Goal: Task Accomplishment & Management: Manage account settings

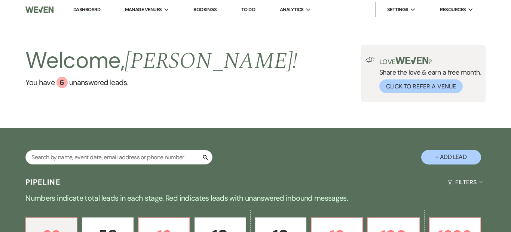
scroll to position [14, 0]
click at [141, 125] on div "Welcome, [PERSON_NAME] ! You have 6 unanswered lead s . Love ? Share the love &…" at bounding box center [255, 73] width 511 height 109
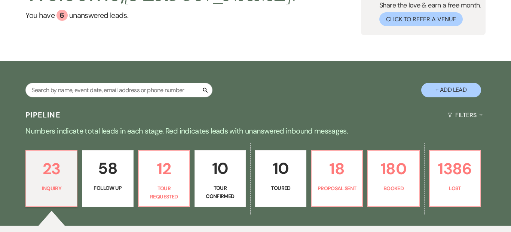
scroll to position [237, 0]
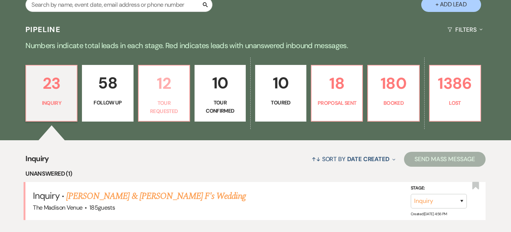
scroll to position [237, 0]
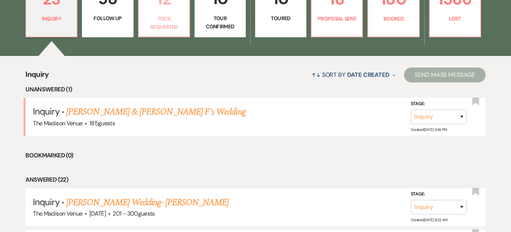
select select "2"
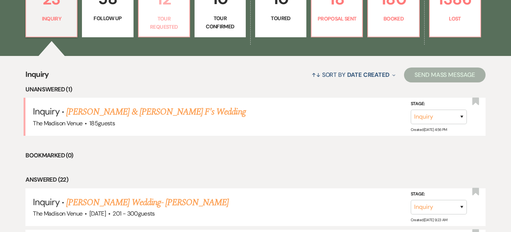
select select "2"
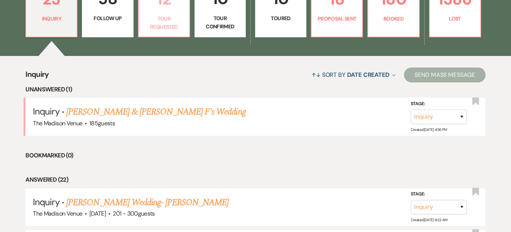
select select "2"
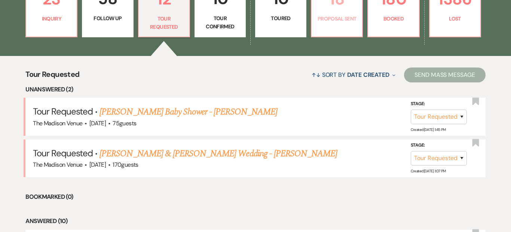
click at [335, 15] on p "Proposal Sent" at bounding box center [336, 19] width 41 height 8
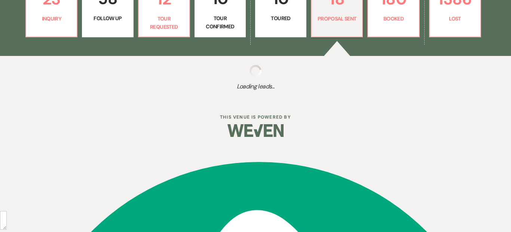
select select "6"
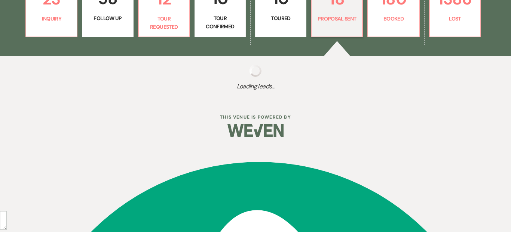
select select "6"
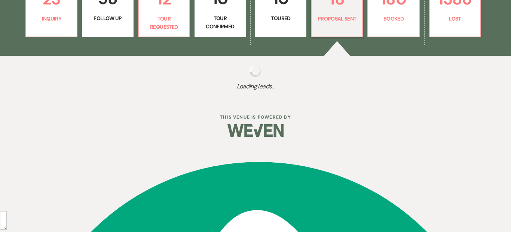
select select "6"
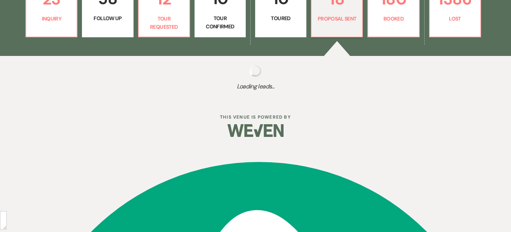
select select "6"
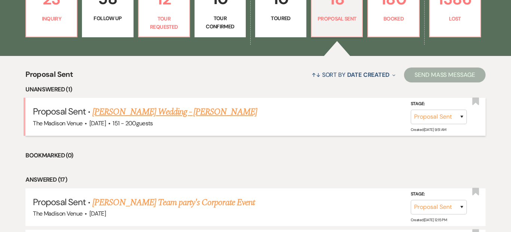
click at [190, 114] on link "[PERSON_NAME] Wedding - [PERSON_NAME]" at bounding box center [174, 111] width 164 height 13
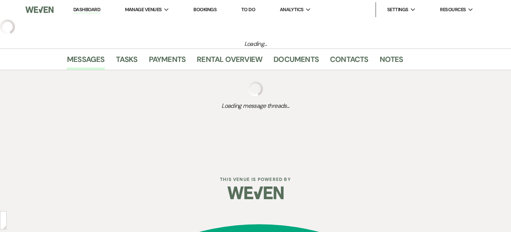
select select "6"
select select "2"
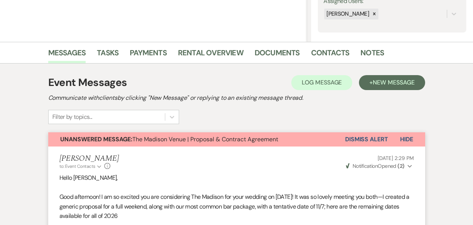
scroll to position [81, 0]
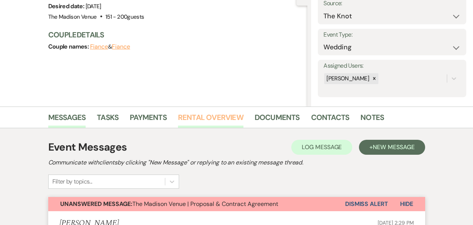
click at [213, 123] on link "Rental Overview" at bounding box center [210, 119] width 65 height 16
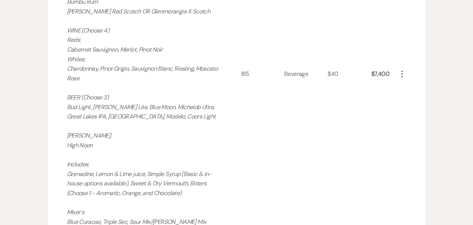
scroll to position [905, 0]
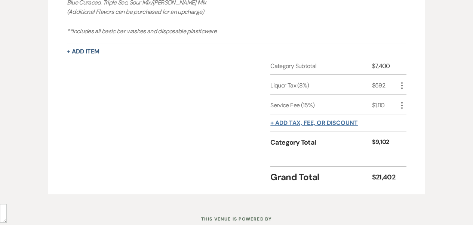
click at [314, 120] on button "+ Add tax, fee, or discount" at bounding box center [313, 123] width 87 height 6
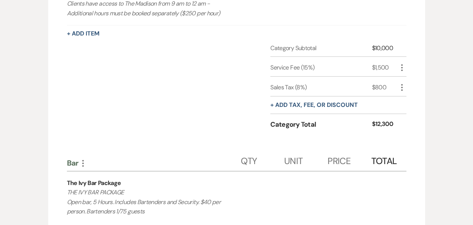
scroll to position [296, 0]
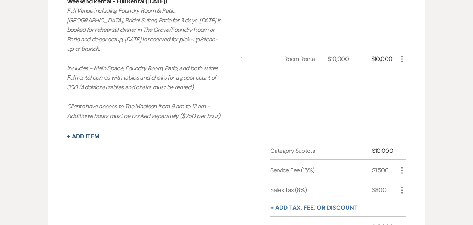
click at [304, 205] on button "+ Add tax, fee, or discount" at bounding box center [313, 208] width 87 height 6
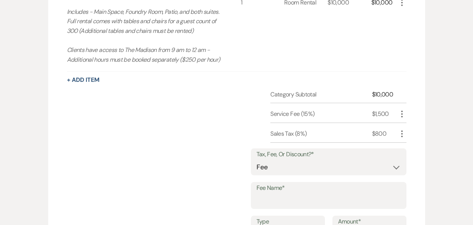
scroll to position [365, 0]
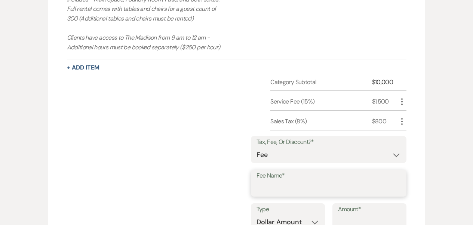
click at [310, 181] on input "Fee Name*" at bounding box center [328, 188] width 144 height 15
type input "Cleveland Clinic Discount"
click at [369, 215] on input "Amount*" at bounding box center [369, 222] width 63 height 15
type input "7"
click at [305, 215] on select "Dollar Amount Percentage" at bounding box center [287, 222] width 63 height 15
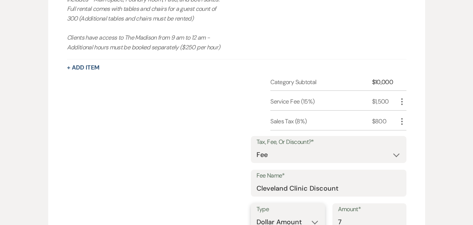
select select "false"
click at [256, 215] on select "Dollar Amount Percentage" at bounding box center [287, 222] width 63 height 15
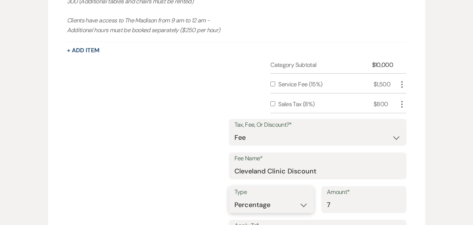
scroll to position [423, 0]
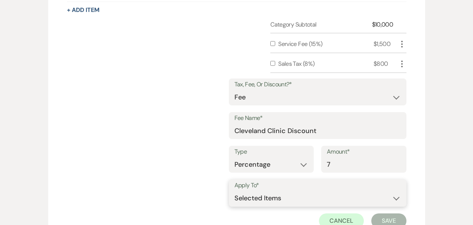
click at [323, 191] on select "Selected Items Category Subtotal (before all Taxes/Fees/Discounts) Category Tot…" at bounding box center [317, 198] width 166 height 15
select select "1"
click at [234, 191] on select "Selected Items Category Subtotal (before all Taxes/Fees/Discounts) Category Tot…" at bounding box center [317, 198] width 166 height 15
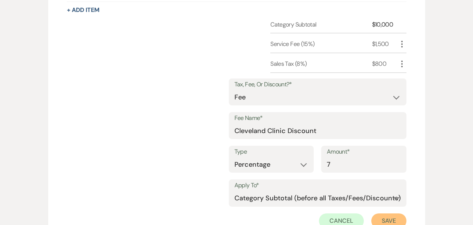
click at [384, 213] on button "Save" at bounding box center [388, 220] width 35 height 15
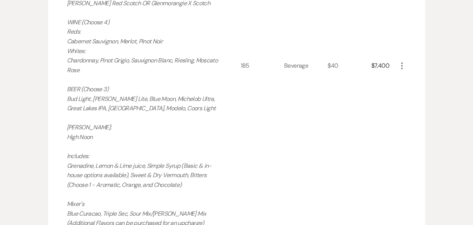
scroll to position [968, 0]
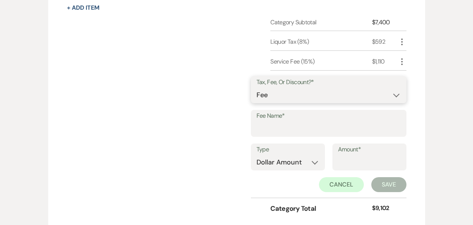
click at [284, 88] on select "Fee Discount Tax" at bounding box center [328, 95] width 144 height 15
select select "2"
click at [262, 88] on select "Fee Discount Tax" at bounding box center [328, 95] width 144 height 15
click at [282, 121] on input "Fee Name*" at bounding box center [328, 128] width 144 height 15
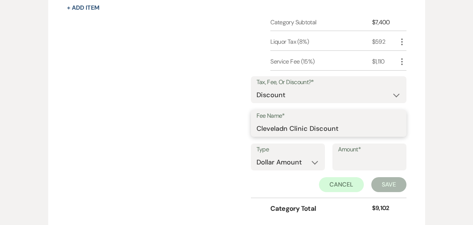
click at [288, 121] on input "Cleveladn Clinic Discount" at bounding box center [328, 128] width 144 height 15
type input "Cleveland Clinic Discount"
click at [317, 155] on select "Dollar Amount Percentage" at bounding box center [287, 162] width 63 height 15
select select "false"
click at [256, 155] on select "Dollar Amount Percentage" at bounding box center [287, 162] width 63 height 15
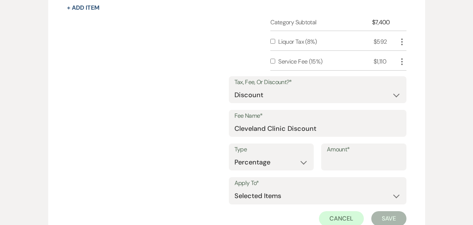
click at [350, 155] on input "Amount*" at bounding box center [364, 162] width 74 height 15
type input "7"
click at [299, 189] on select "Selected Items Category Subtotal (before all Taxes/Fees/Discounts) Category Tot…" at bounding box center [317, 196] width 166 height 15
select select "1"
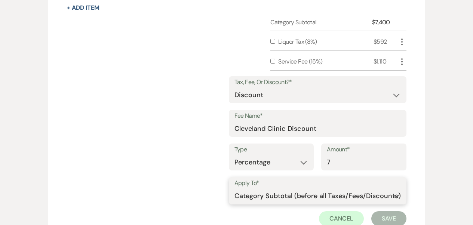
click at [234, 189] on select "Selected Items Category Subtotal (before all Taxes/Fees/Discounts) Category Tot…" at bounding box center [317, 196] width 166 height 15
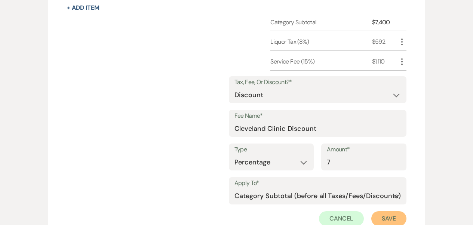
click at [391, 215] on button "Save" at bounding box center [388, 218] width 35 height 15
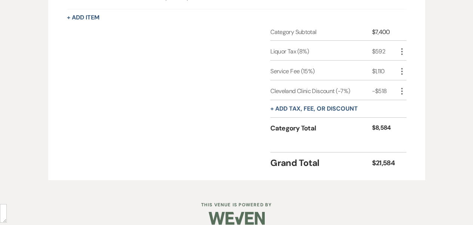
click at [240, 121] on div "Category Subtotal $7,400 Liquor Tax (8%) $592 More Service Fee (15%) $1,110 Mor…" at bounding box center [236, 87] width 339 height 119
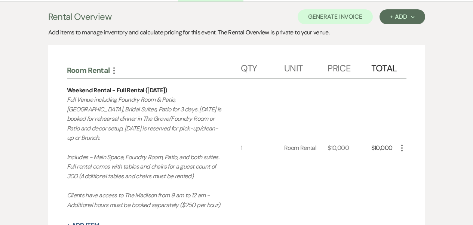
scroll to position [120, 0]
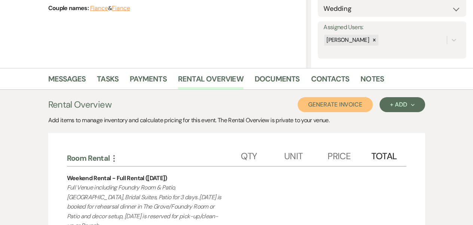
click at [356, 110] on button "Generate Invoice" at bounding box center [335, 104] width 75 height 15
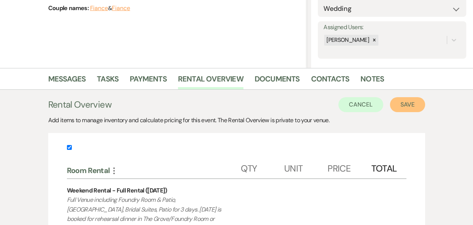
click at [404, 107] on button "Save" at bounding box center [407, 104] width 35 height 15
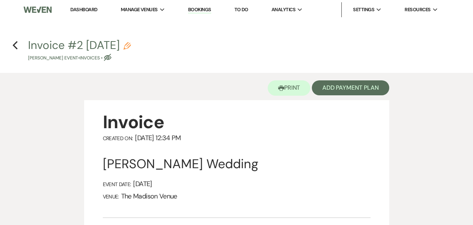
click at [155, 46] on div "Invoice #2 [DATE] Pencil [PERSON_NAME] Event • Invoices • Eye Blocked" at bounding box center [238, 51] width 421 height 22
click at [131, 47] on use "button" at bounding box center [126, 45] width 7 height 7
select select "22"
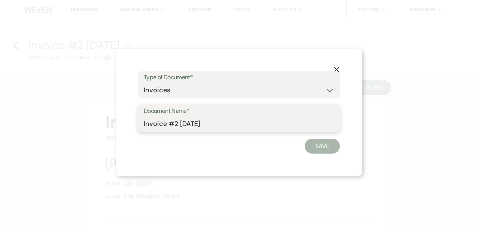
click at [235, 130] on input "Invoice #2 [DATE]" at bounding box center [239, 124] width 191 height 15
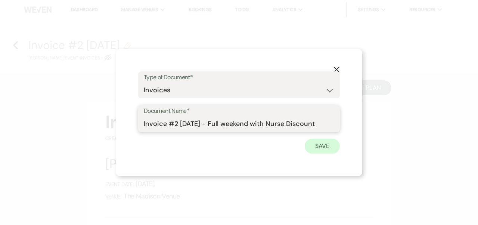
type input "Invoice #2 [DATE] - Full weekend with Nurse Discount"
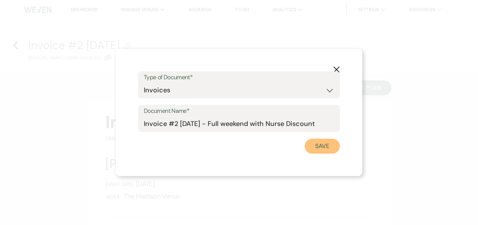
click at [317, 149] on button "Save" at bounding box center [322, 146] width 35 height 15
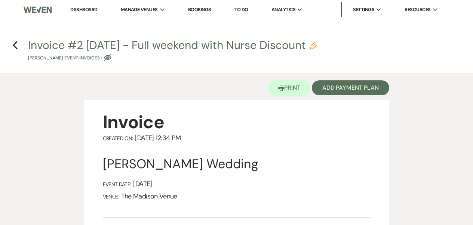
click at [160, 93] on div "Printer Print Add Payment Plan" at bounding box center [236, 86] width 305 height 27
click at [345, 90] on button "Add Payment Plan" at bounding box center [350, 87] width 77 height 15
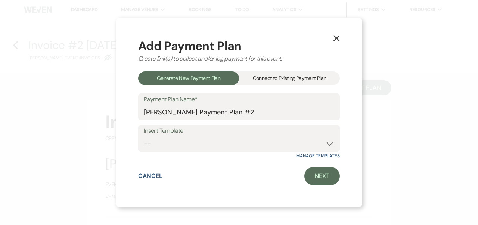
click at [271, 81] on div "Connect to Existing Payment Plan" at bounding box center [289, 78] width 101 height 14
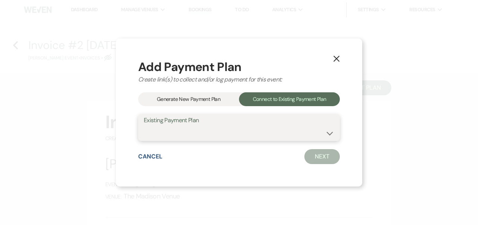
click at [213, 140] on select "[PERSON_NAME] Payment Plan #1" at bounding box center [239, 133] width 191 height 15
select select "24732"
click at [144, 126] on select "[PERSON_NAME] Payment Plan #1" at bounding box center [239, 133] width 191 height 15
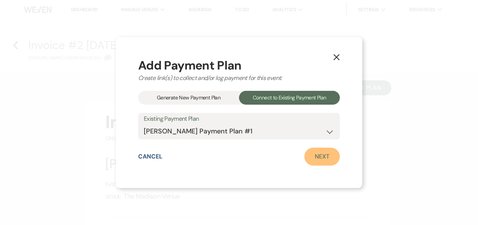
click at [325, 159] on link "Next" at bounding box center [323, 157] width 36 height 18
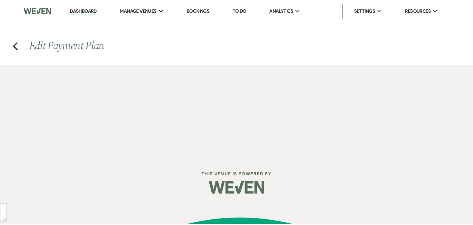
select select "27485"
select select "2"
select select "flat"
select select "true"
select select "2"
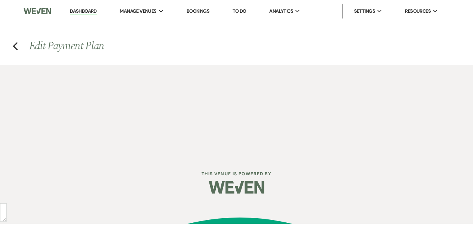
select select "flat"
select select "true"
select select "client"
select select "weeks"
select select "client"
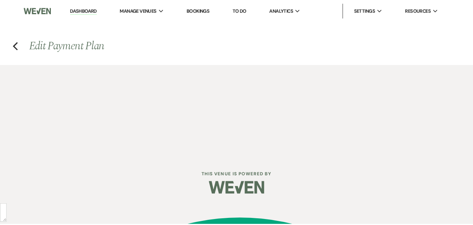
select select "days"
select select "afterDueDate"
select select "client"
select select "days"
select select "afterDueDate"
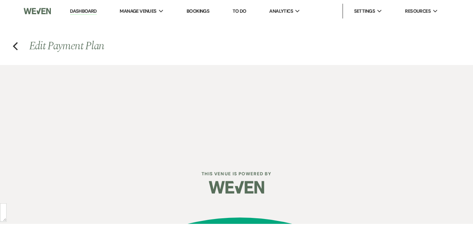
select select "2"
select select "flat"
select select "true"
select select "client"
select select "weeks"
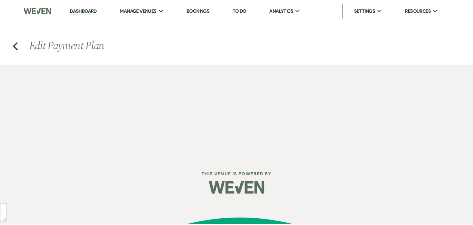
select select "client"
select select "days"
select select "afterDueDate"
select select "client"
select select "days"
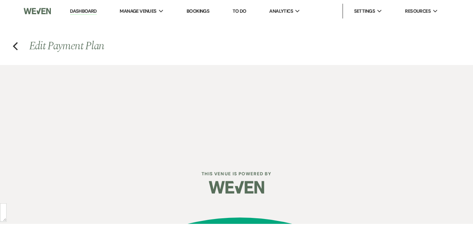
select select "afterDueDate"
select select "2"
select select "flat"
select select "true"
select select "client"
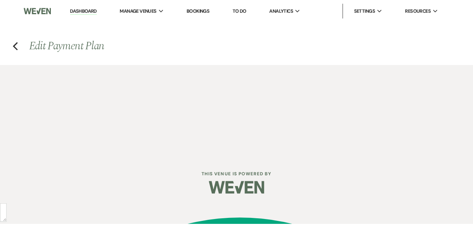
select select "weeks"
select select "client"
select select "days"
select select "afterDueDate"
select select "client"
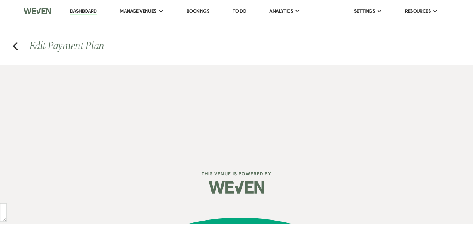
select select "days"
select select "afterDueDate"
select select "2"
select select "flat"
select select "true"
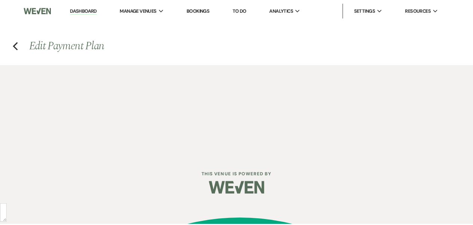
select select "client"
select select "days"
select select "afterDueDate"
select select "client"
select select "weeks"
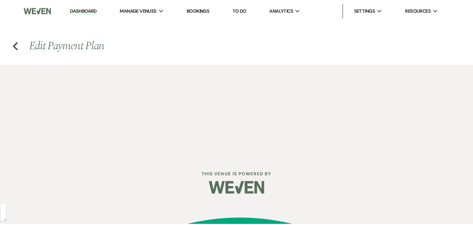
select select "client"
select select "days"
select select "afterDueDate"
select select "2"
select select "flat"
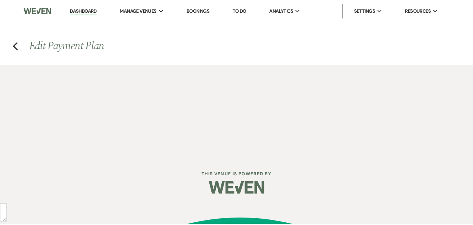
select select "true"
select select "client"
select select "weeks"
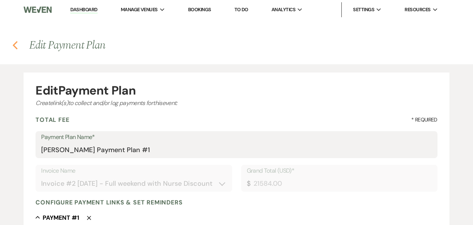
click at [15, 46] on use "button" at bounding box center [15, 45] width 5 height 8
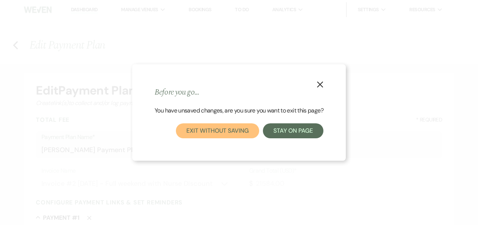
click at [226, 131] on button "Exit without saving" at bounding box center [217, 130] width 83 height 15
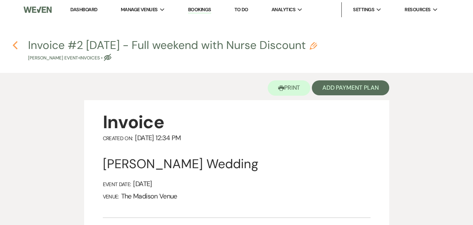
click at [15, 46] on use "button" at bounding box center [15, 45] width 5 height 8
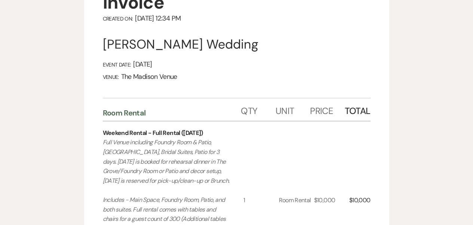
select select "6"
select select "2"
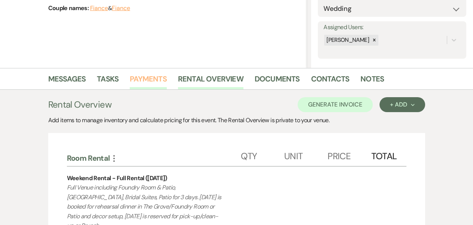
click at [150, 82] on link "Payments" at bounding box center [148, 81] width 37 height 16
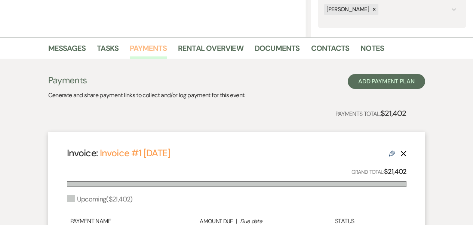
scroll to position [185, 0]
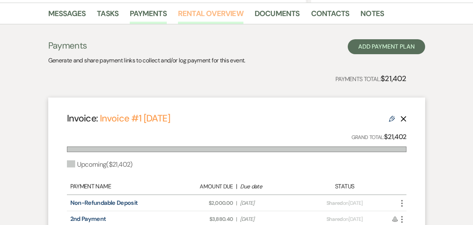
click at [211, 14] on link "Rental Overview" at bounding box center [210, 15] width 65 height 16
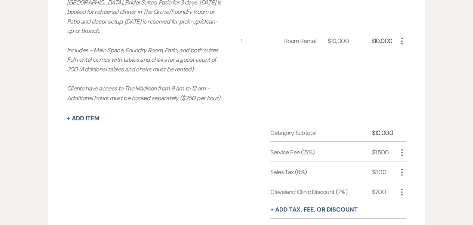
scroll to position [351, 0]
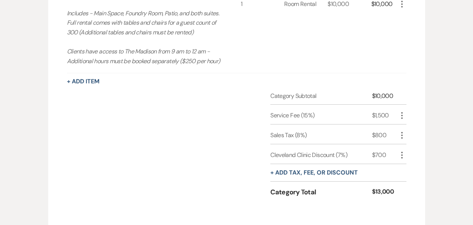
click at [401, 151] on icon "More" at bounding box center [401, 155] width 9 height 9
click at [406, 167] on icon "Pencil" at bounding box center [408, 170] width 4 height 6
select select "false"
select select "1"
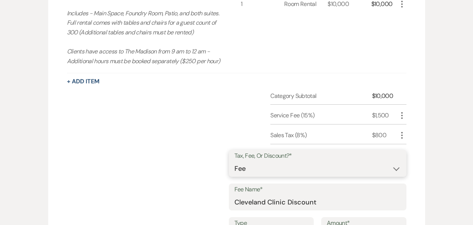
click at [283, 161] on select "Fee Discount Tax" at bounding box center [317, 168] width 166 height 15
select select "2"
click at [234, 161] on select "Fee Discount Tax" at bounding box center [317, 168] width 166 height 15
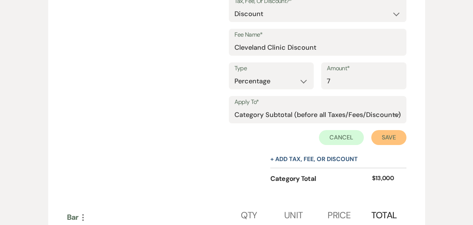
click at [395, 130] on button "Save" at bounding box center [388, 137] width 35 height 15
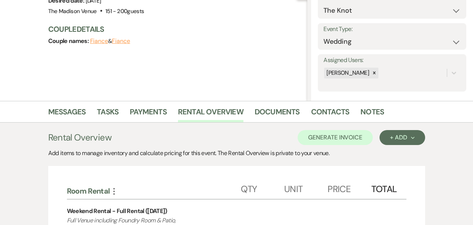
scroll to position [82, 0]
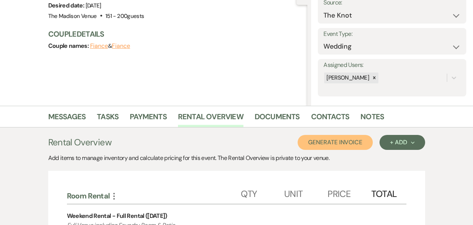
click at [313, 142] on button "Generate Invoice" at bounding box center [335, 142] width 75 height 15
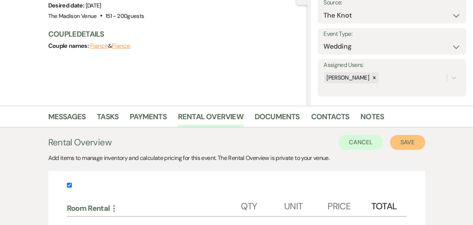
click at [412, 144] on button "Save" at bounding box center [407, 142] width 35 height 15
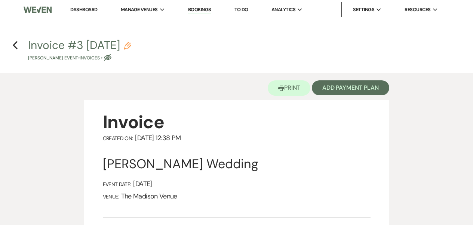
click at [131, 47] on icon "Pencil" at bounding box center [127, 45] width 7 height 7
select select "22"
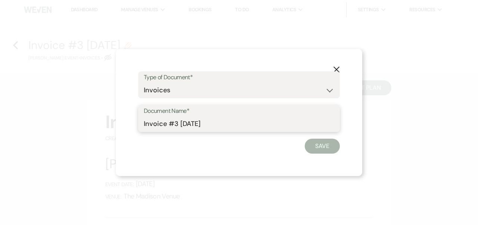
click at [176, 123] on input "Invoice #3 [DATE]" at bounding box center [239, 124] width 191 height 15
click at [236, 127] on input "Invoice #3 [DATE]" at bounding box center [239, 124] width 191 height 15
type textarea "2025"
click at [236, 127] on input "Invoice #3 [DATE]" at bounding box center [239, 124] width 191 height 15
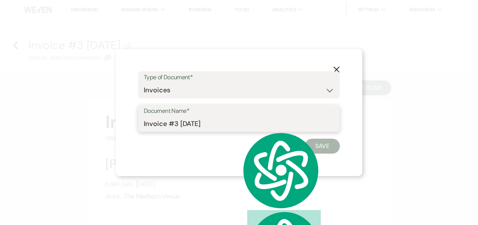
click at [206, 124] on input "Invoice #3 [DATE]" at bounding box center [239, 124] width 191 height 15
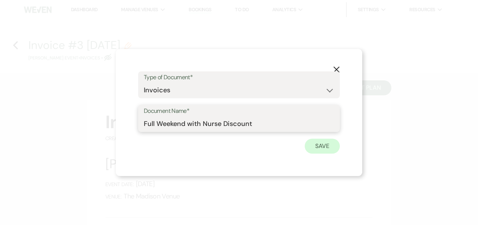
type input "Full Weekend with Nurse Discount"
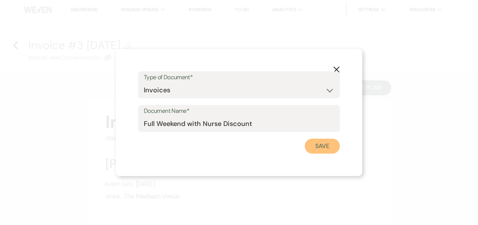
click at [319, 150] on button "Save" at bounding box center [322, 146] width 35 height 15
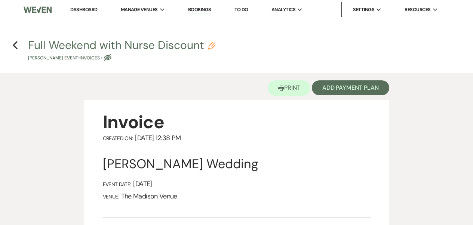
click at [205, 89] on div "Printer Print Add Payment Plan" at bounding box center [236, 86] width 305 height 27
click at [358, 93] on button "Add Payment Plan" at bounding box center [350, 87] width 77 height 15
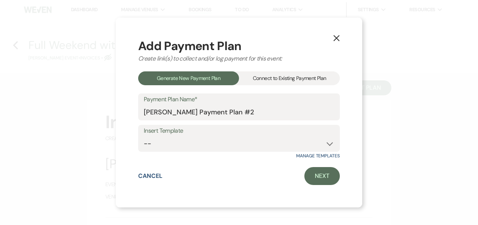
click at [271, 78] on div "Connect to Existing Payment Plan" at bounding box center [289, 78] width 101 height 14
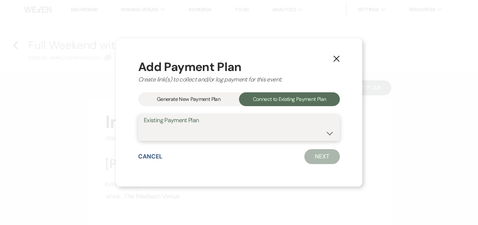
click at [224, 132] on select "[PERSON_NAME] Payment Plan #1" at bounding box center [239, 133] width 191 height 15
select select "24732"
click at [144, 126] on select "[PERSON_NAME] Payment Plan #1" at bounding box center [239, 133] width 191 height 15
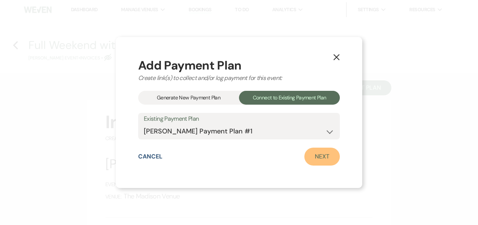
click at [321, 161] on link "Next" at bounding box center [323, 157] width 36 height 18
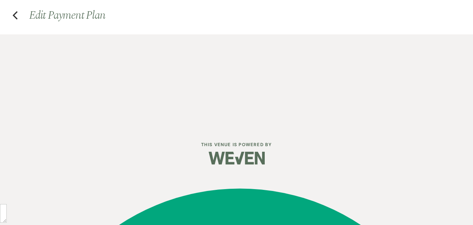
select select "27486"
select select "2"
select select "flat"
select select "true"
select select "2"
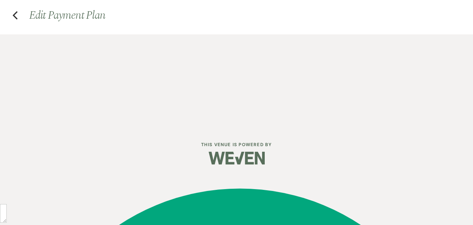
select select "flat"
select select "true"
select select "client"
select select "weeks"
select select "client"
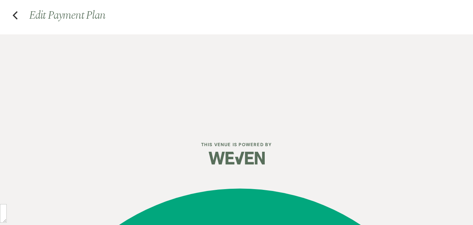
select select "days"
select select "afterDueDate"
select select "client"
select select "days"
select select "afterDueDate"
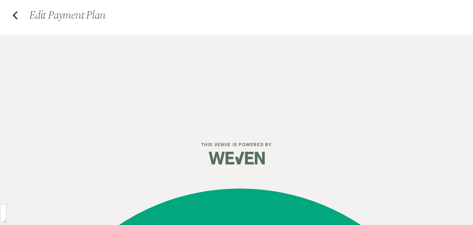
select select "2"
select select "flat"
select select "true"
select select "client"
select select "weeks"
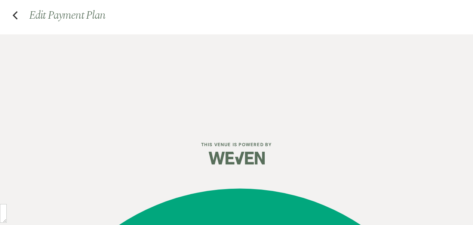
select select "client"
select select "days"
select select "afterDueDate"
select select "client"
select select "days"
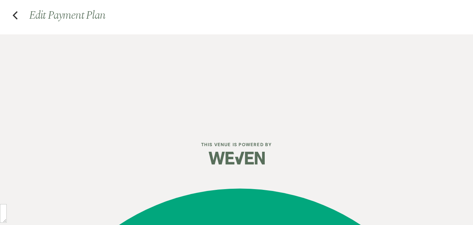
select select "afterDueDate"
select select "2"
select select "flat"
select select "true"
select select "client"
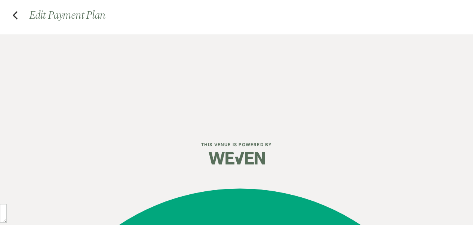
select select "weeks"
select select "client"
select select "days"
select select "afterDueDate"
select select "client"
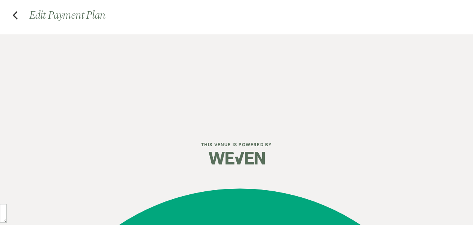
select select "days"
select select "afterDueDate"
select select "2"
select select "flat"
select select "true"
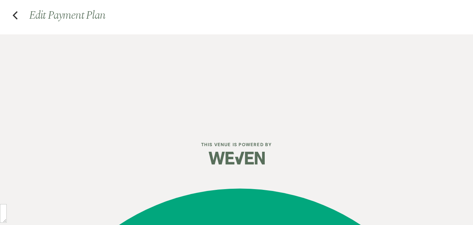
select select "client"
select select "days"
select select "afterDueDate"
select select "client"
select select "weeks"
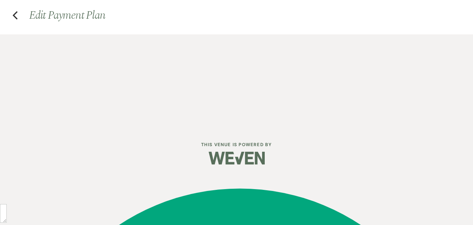
select select "client"
select select "days"
select select "afterDueDate"
select select "2"
select select "flat"
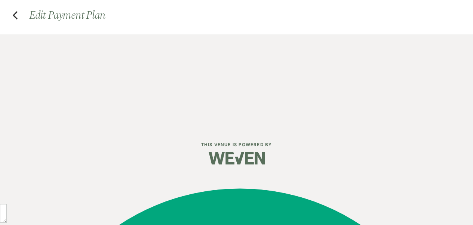
select select "true"
select select "client"
select select "weeks"
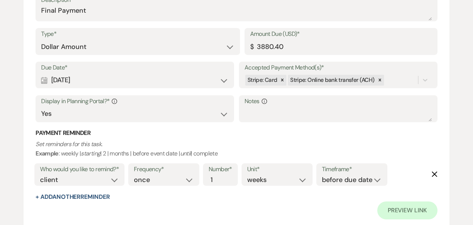
scroll to position [1918, 0]
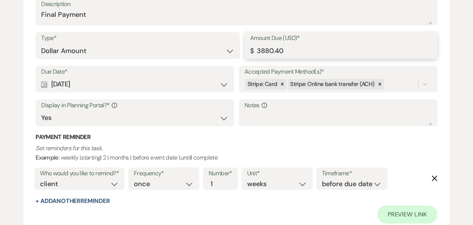
click at [266, 49] on input "3880.40" at bounding box center [341, 51] width 182 height 15
click at [268, 49] on input "3880.40" at bounding box center [341, 51] width 182 height 15
click at [267, 49] on input "3880.40" at bounding box center [341, 51] width 182 height 15
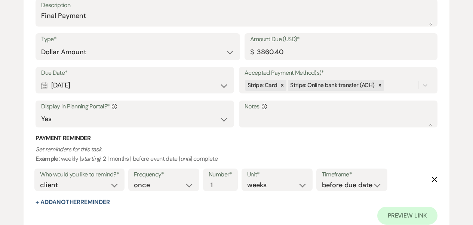
scroll to position [1917, 0]
click at [267, 52] on input "3860.40" at bounding box center [341, 52] width 182 height 15
type input "3680.40"
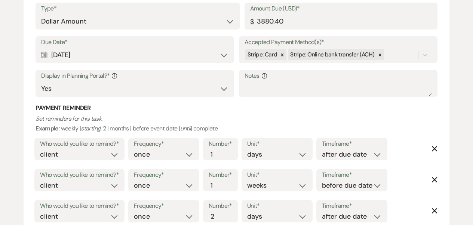
scroll to position [1458, 0]
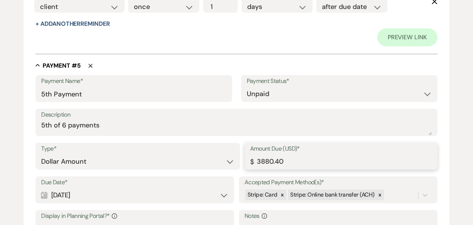
click at [269, 164] on input "3880.40" at bounding box center [341, 161] width 182 height 15
click at [265, 161] on input "3880.40" at bounding box center [341, 161] width 182 height 15
type input "3680.40"
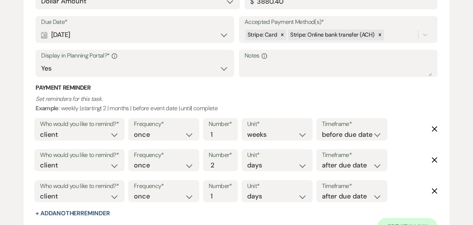
scroll to position [1205, 0]
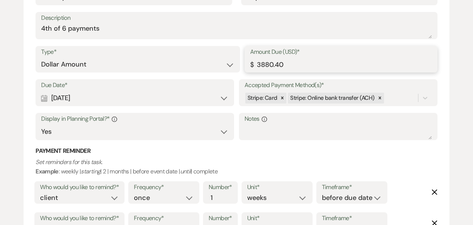
click at [265, 62] on input "3880.40" at bounding box center [341, 64] width 182 height 15
type input "3680.40"
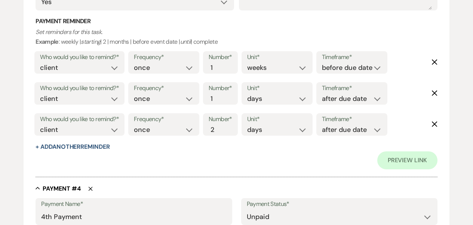
scroll to position [902, 0]
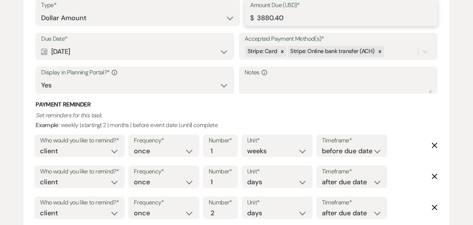
click at [264, 20] on input "3880.40" at bounding box center [341, 18] width 182 height 15
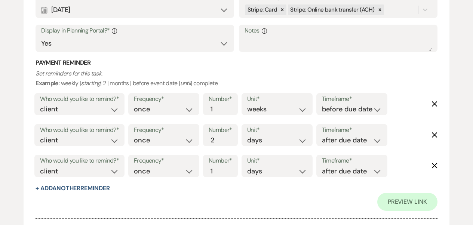
scroll to position [550, 0]
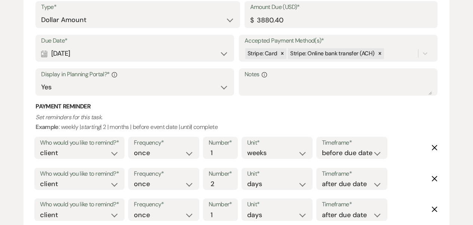
type input "3680.40"
click at [263, 17] on input "3880.40" at bounding box center [341, 20] width 182 height 15
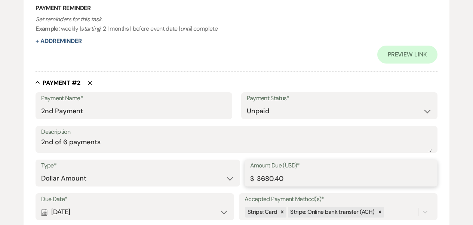
scroll to position [227, 0]
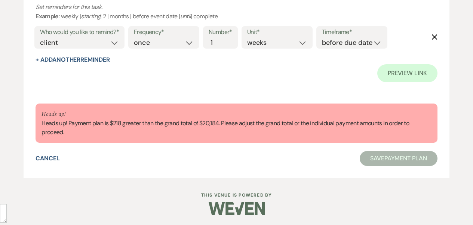
type input "3680.40"
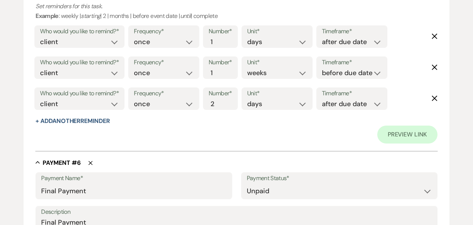
scroll to position [1863, 0]
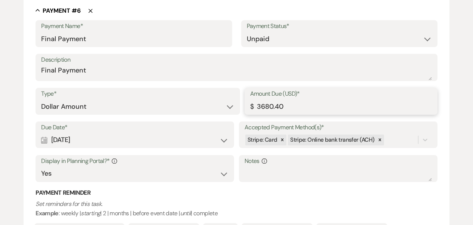
click at [268, 106] on input "3680.40" at bounding box center [341, 106] width 182 height 15
type input "3630.40"
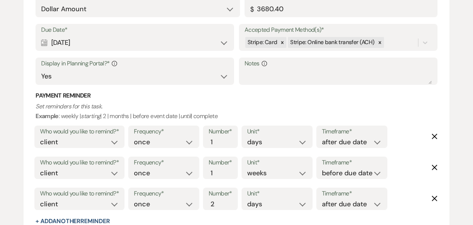
scroll to position [1525, 0]
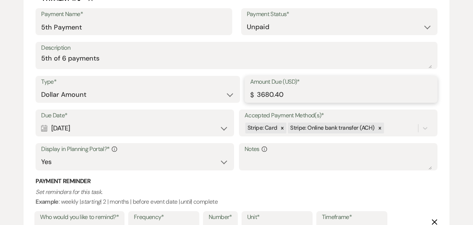
click at [268, 93] on input "3680.40" at bounding box center [341, 94] width 182 height 15
type input "3630.40"
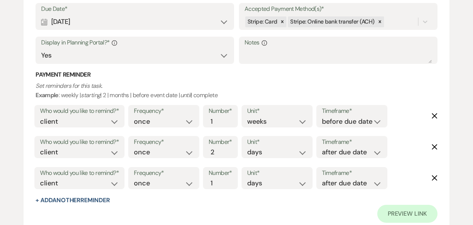
scroll to position [1243, 0]
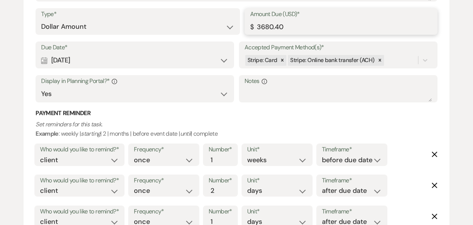
click at [271, 27] on input "3680.40" at bounding box center [341, 26] width 182 height 15
type input "3630.40"
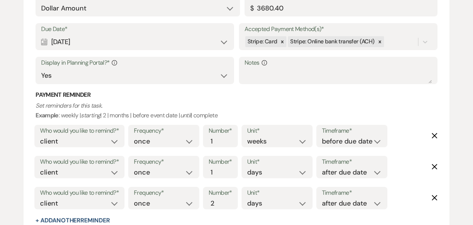
scroll to position [887, 0]
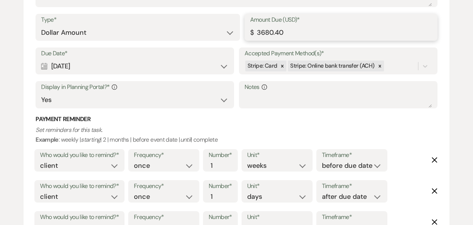
click at [269, 33] on input "3680.40" at bounding box center [341, 32] width 182 height 15
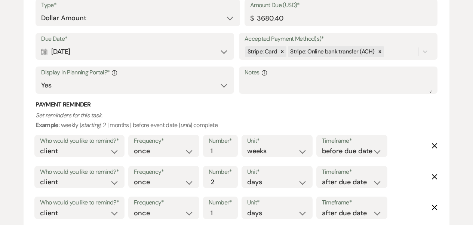
scroll to position [506, 0]
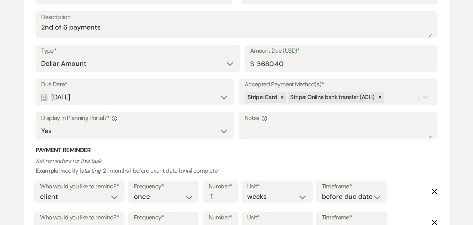
type input "3630.40"
click at [269, 62] on input "3680.40" at bounding box center [341, 63] width 182 height 15
type input "3630.40"
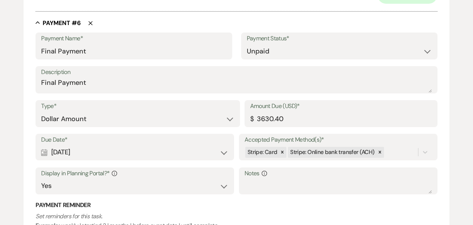
scroll to position [2057, 0]
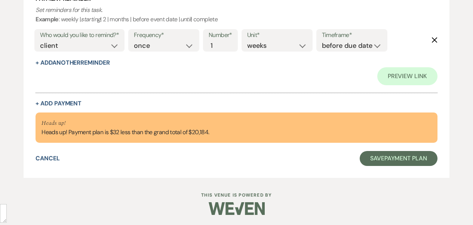
click at [261, 155] on div "Cancel Save Payment Plan" at bounding box center [237, 158] width 402 height 15
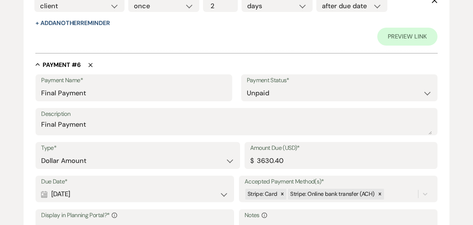
scroll to position [1799, 0]
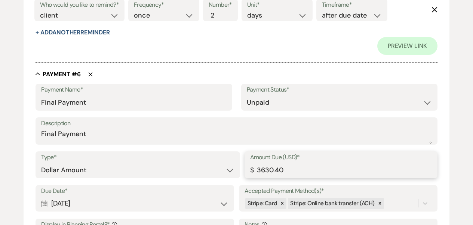
click at [269, 167] on input "3630.40" at bounding box center [341, 170] width 182 height 15
type input "3662.40"
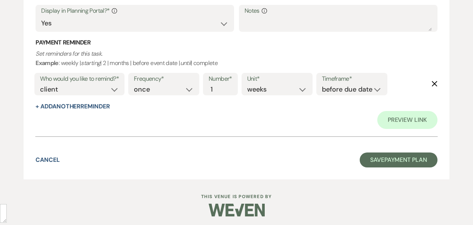
click at [264, 164] on div "Cancel Save Payment Plan" at bounding box center [237, 160] width 402 height 15
click at [397, 160] on button "Save Payment Plan" at bounding box center [399, 160] width 78 height 15
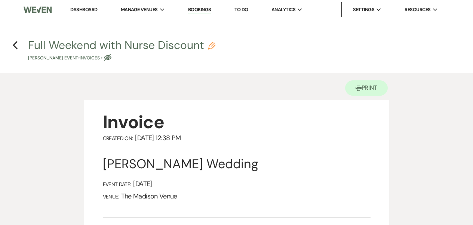
click at [111, 58] on use "button" at bounding box center [107, 57] width 7 height 7
select select "22"
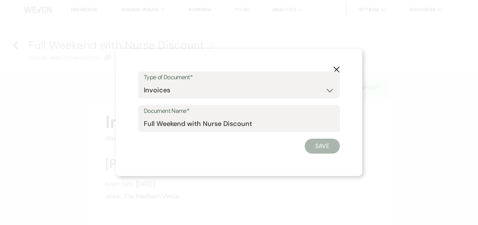
click at [334, 69] on icon "X" at bounding box center [336, 69] width 7 height 7
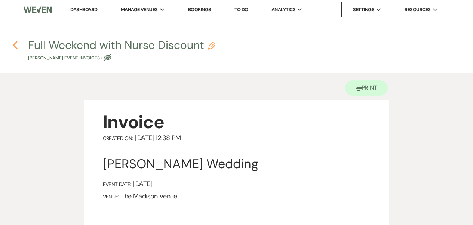
click at [17, 43] on icon "Previous" at bounding box center [15, 45] width 6 height 9
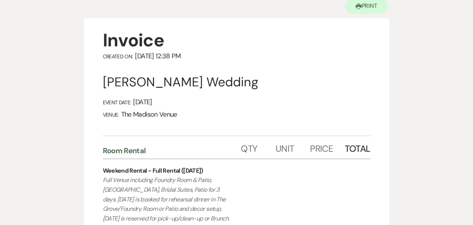
select select "6"
select select "2"
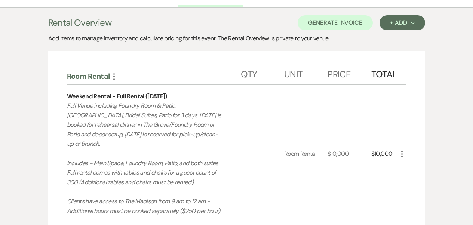
scroll to position [237, 0]
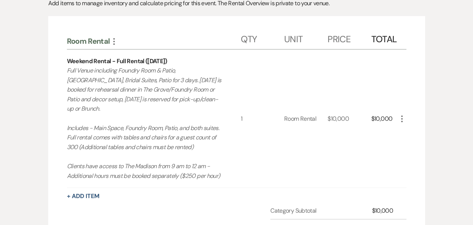
click at [403, 118] on div "More" at bounding box center [401, 119] width 9 height 10
click at [403, 117] on icon "More" at bounding box center [401, 118] width 9 height 9
click at [406, 127] on button "Pencil Edit" at bounding box center [416, 133] width 39 height 12
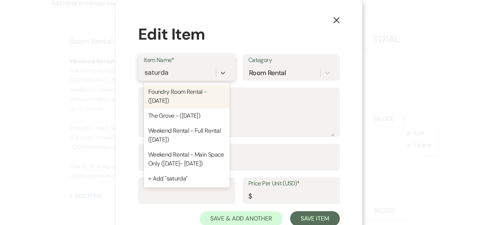
type input "[DATE]"
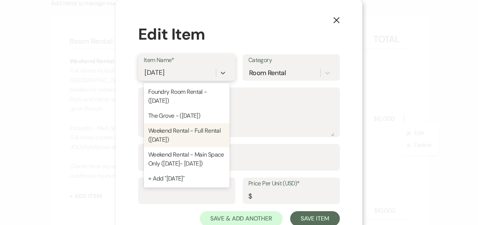
click at [180, 138] on div "Weekend Rental - Full Rental ([DATE])" at bounding box center [187, 135] width 86 height 24
type textarea "Full Venue including Foundry Room & Patio, [GEOGRAPHIC_DATA], Bridal Suites, Pa…"
type input "Room Rental"
type input "6500"
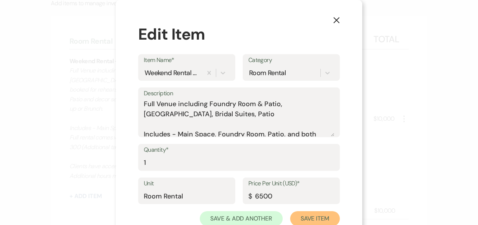
click at [298, 216] on button "Save Item" at bounding box center [315, 218] width 50 height 15
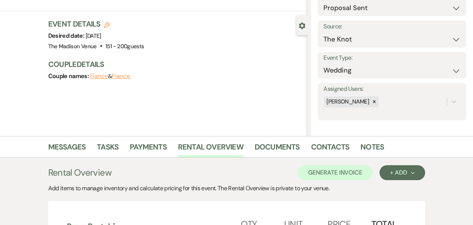
scroll to position [125, 0]
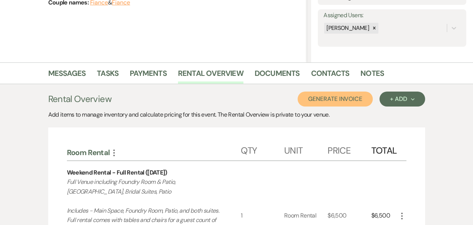
click at [339, 100] on button "Generate Invoice" at bounding box center [335, 99] width 75 height 15
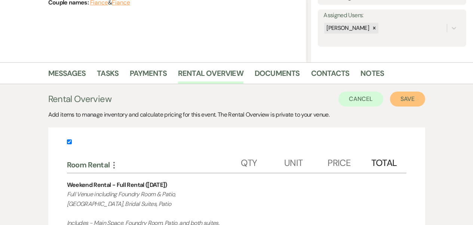
click at [409, 100] on button "Save" at bounding box center [407, 99] width 35 height 15
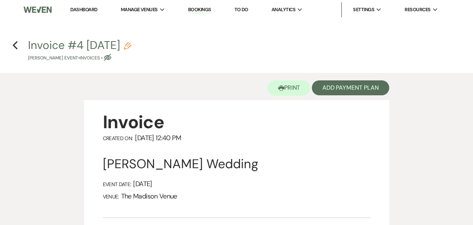
click at [131, 48] on icon "Pencil" at bounding box center [127, 45] width 7 height 7
select select "22"
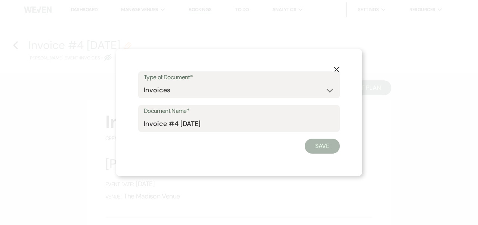
click at [169, 112] on label "Document Name*" at bounding box center [239, 111] width 191 height 11
click at [169, 117] on input "Invoice #4 [DATE]" at bounding box center [239, 124] width 191 height 15
click at [167, 120] on input "Invoice #4 [DATE]" at bounding box center [239, 124] width 191 height 15
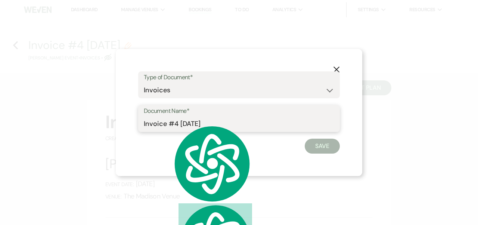
click at [167, 121] on input "Invoice #4 [DATE]" at bounding box center [239, 124] width 191 height 15
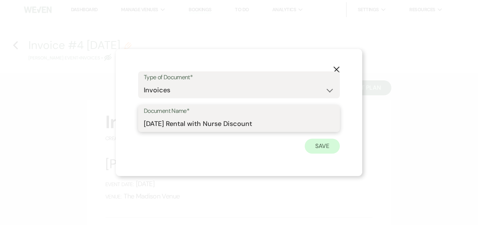
type input "[DATE] Rental with Nurse Discount"
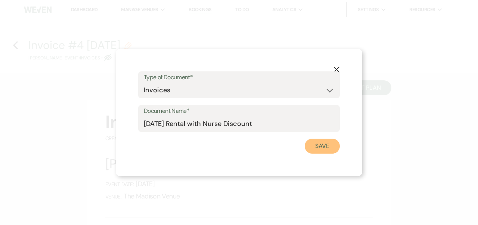
drag, startPoint x: 321, startPoint y: 147, endPoint x: 341, endPoint y: 190, distance: 47.3
click at [321, 147] on button "Save" at bounding box center [322, 146] width 35 height 15
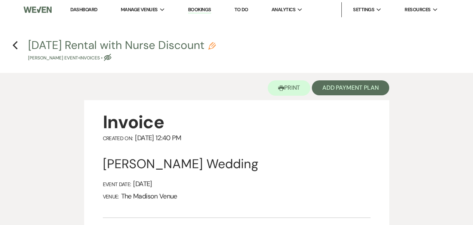
click at [354, 89] on button "Add Payment Plan" at bounding box center [350, 87] width 77 height 15
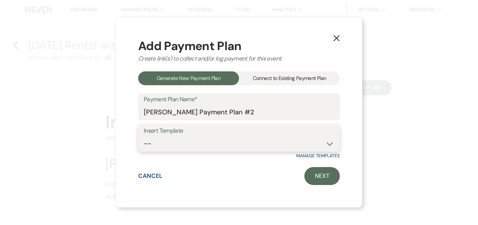
click at [188, 144] on select "-- 2000 Deposit + 5 Payment Plan Payment in full Add-On Invoices 25% - 4 Paymen…" at bounding box center [239, 143] width 191 height 15
click at [267, 77] on div "Connect to Existing Payment Plan" at bounding box center [289, 78] width 101 height 14
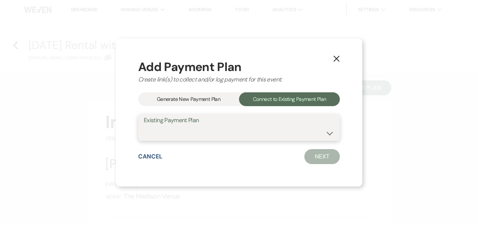
click at [215, 138] on select "[PERSON_NAME] Payment Plan #1" at bounding box center [239, 133] width 191 height 15
select select "24732"
click at [144, 126] on select "[PERSON_NAME] Payment Plan #1" at bounding box center [239, 133] width 191 height 15
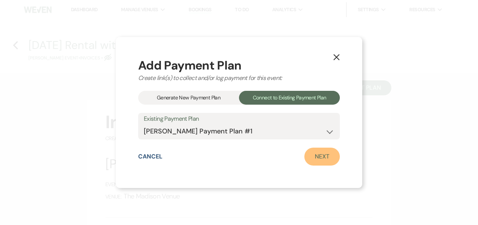
click at [315, 158] on link "Next" at bounding box center [323, 157] width 36 height 18
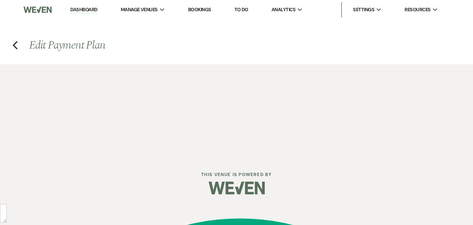
select select "27487"
select select "2"
select select "flat"
select select "true"
select select "2"
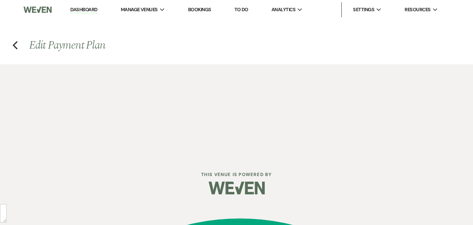
select select "flat"
select select "true"
select select "client"
select select "weeks"
select select "client"
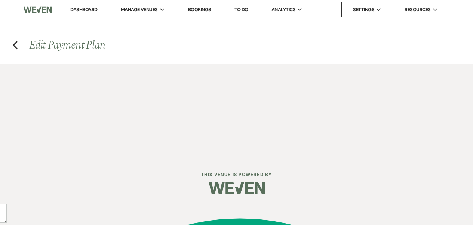
select select "days"
select select "afterDueDate"
select select "client"
select select "days"
select select "afterDueDate"
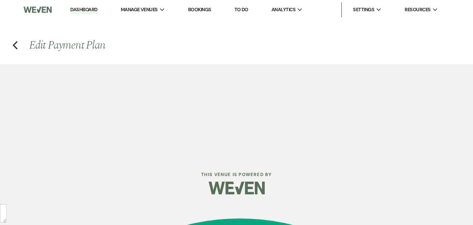
select select "2"
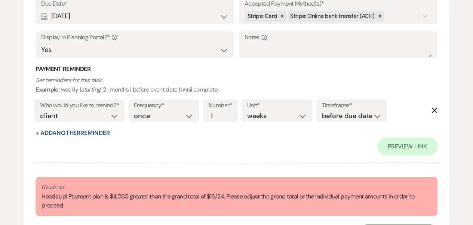
scroll to position [1919, 0]
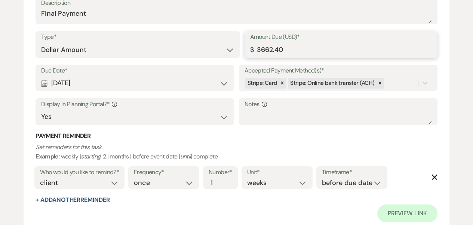
click at [260, 49] on input "3662.40" at bounding box center [341, 50] width 182 height 15
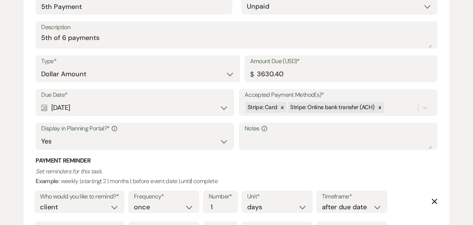
scroll to position [1536, 0]
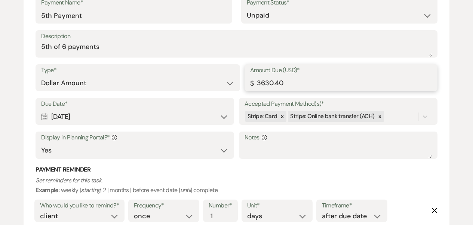
click at [259, 83] on input "3630.40" at bounding box center [341, 83] width 182 height 15
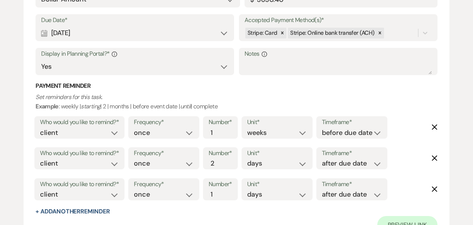
scroll to position [1241, 0]
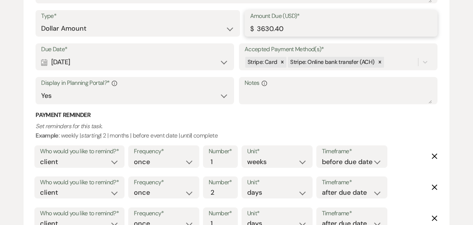
click at [260, 29] on input "3630.40" at bounding box center [341, 28] width 182 height 15
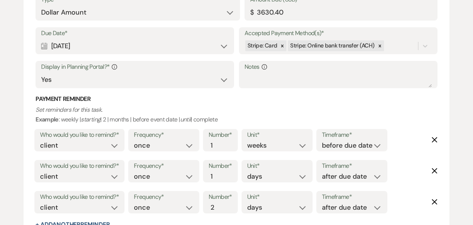
scroll to position [858, 0]
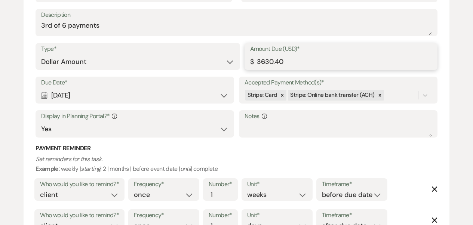
click at [260, 58] on input "3630.40" at bounding box center [341, 62] width 182 height 15
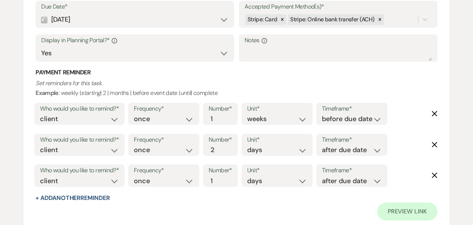
scroll to position [435, 0]
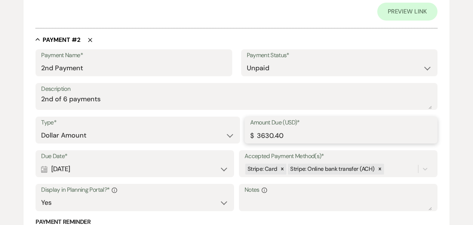
click at [262, 136] on input "3630.40" at bounding box center [341, 135] width 182 height 15
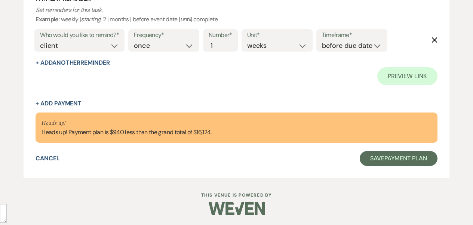
click at [232, 155] on div "Cancel Save Payment Plan" at bounding box center [237, 158] width 402 height 15
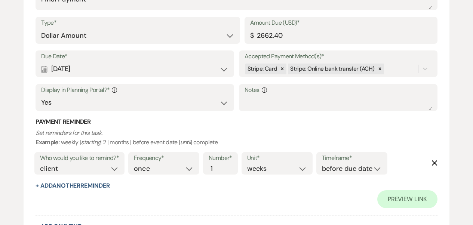
scroll to position [1929, 0]
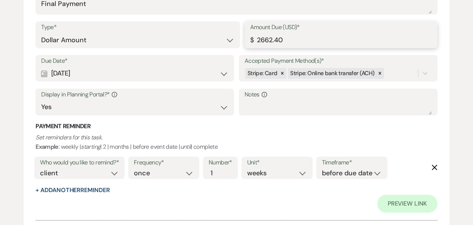
click at [265, 40] on input "2662.40" at bounding box center [341, 40] width 182 height 15
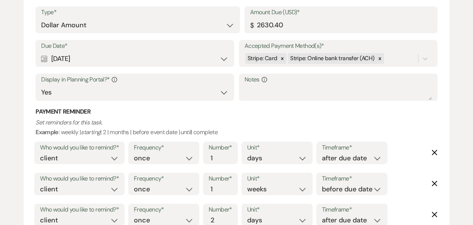
scroll to position [1547, 0]
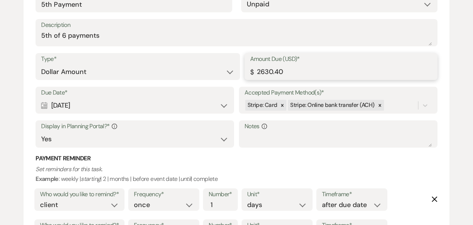
click at [264, 70] on input "2630.40" at bounding box center [341, 72] width 182 height 15
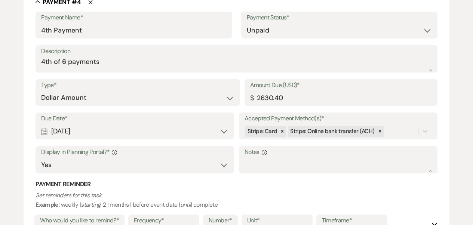
scroll to position [1071, 0]
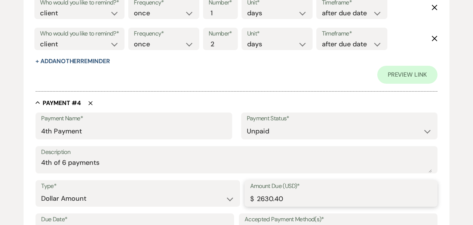
click at [261, 197] on input "2630.40" at bounding box center [341, 198] width 182 height 15
click at [264, 197] on input "2630.40" at bounding box center [341, 198] width 182 height 15
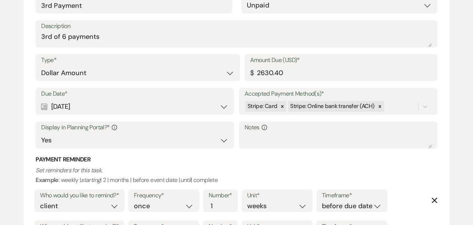
scroll to position [790, 0]
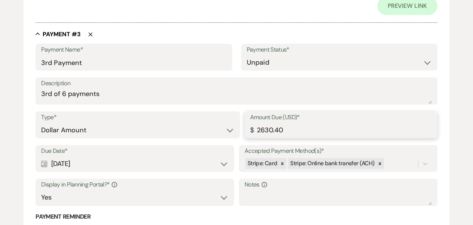
click at [263, 129] on input "2630.40" at bounding box center [341, 130] width 182 height 15
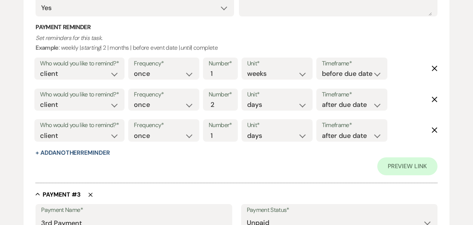
scroll to position [510, 0]
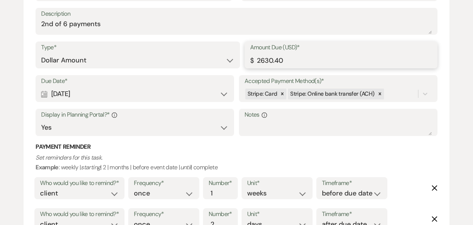
click at [265, 59] on input "2630.40" at bounding box center [341, 60] width 182 height 15
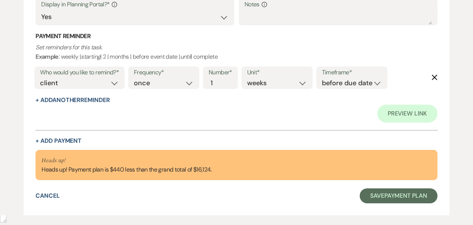
scroll to position [2057, 0]
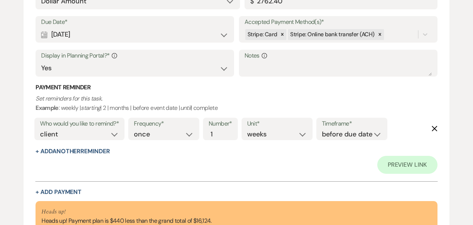
scroll to position [1922, 0]
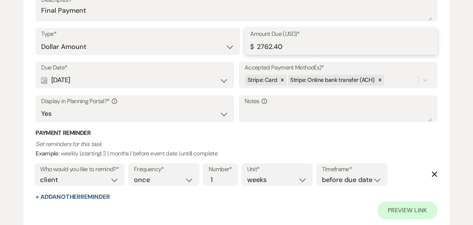
click at [263, 45] on input "2762.40" at bounding box center [341, 47] width 182 height 15
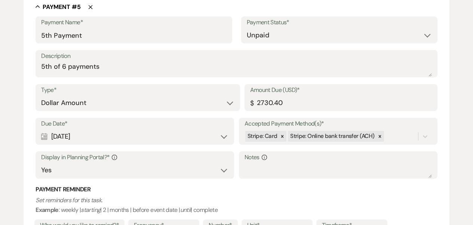
scroll to position [1516, 0]
click at [262, 101] on input "2730.40" at bounding box center [341, 103] width 182 height 15
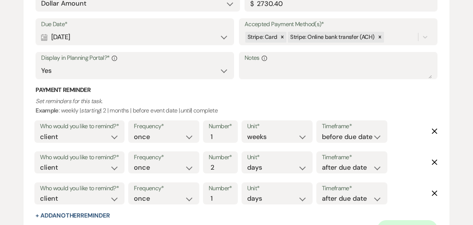
scroll to position [1213, 0]
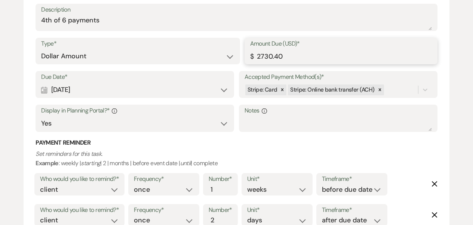
click at [266, 53] on input "2730.40" at bounding box center [341, 56] width 182 height 15
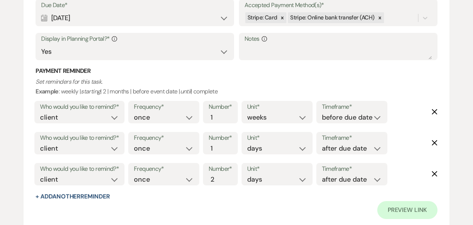
scroll to position [906, 0]
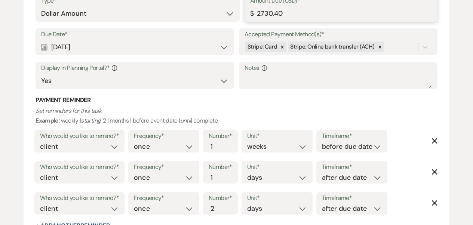
click at [267, 16] on input "2730.40" at bounding box center [341, 13] width 182 height 15
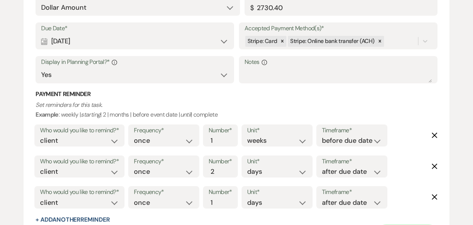
scroll to position [517, 0]
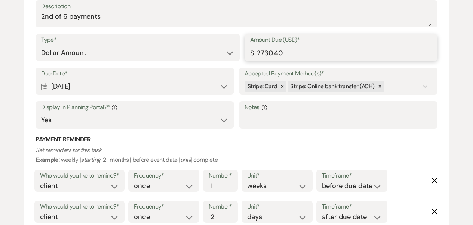
click at [264, 51] on input "2730.40" at bounding box center [341, 53] width 182 height 15
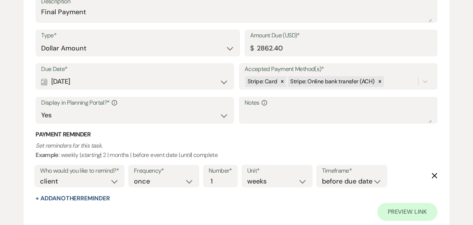
scroll to position [1921, 0]
click at [268, 50] on input "2862.40" at bounding box center [341, 48] width 182 height 15
click at [248, 165] on div "Unit* days weeks months" at bounding box center [276, 176] width 71 height 22
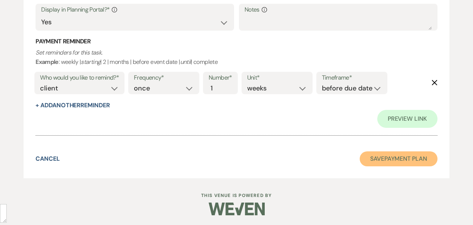
click at [382, 164] on button "Save Payment Plan" at bounding box center [399, 158] width 78 height 15
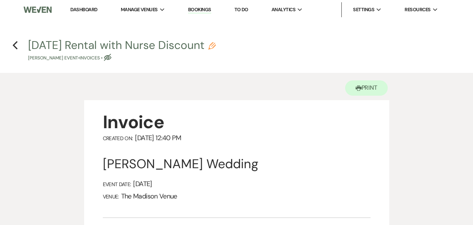
click at [265, 87] on div "Printer Print" at bounding box center [236, 86] width 305 height 27
click at [14, 45] on use "button" at bounding box center [15, 45] width 5 height 8
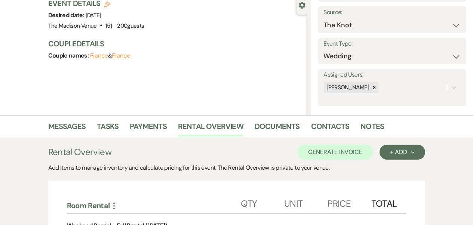
scroll to position [5, 0]
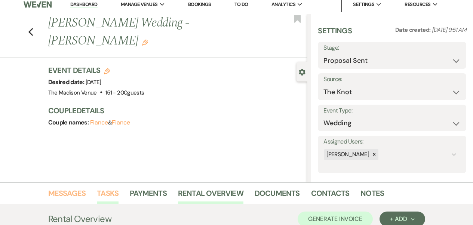
drag, startPoint x: 62, startPoint y: 193, endPoint x: 107, endPoint y: 192, distance: 44.9
click at [63, 193] on link "Messages" at bounding box center [67, 195] width 38 height 16
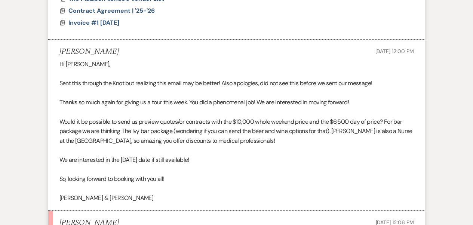
scroll to position [829, 0]
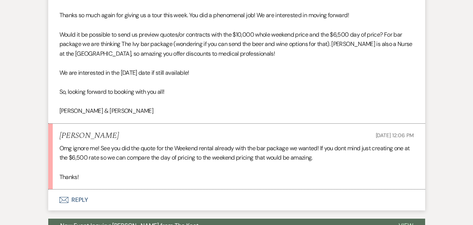
click at [116, 192] on button "Envelope Reply" at bounding box center [236, 200] width 377 height 21
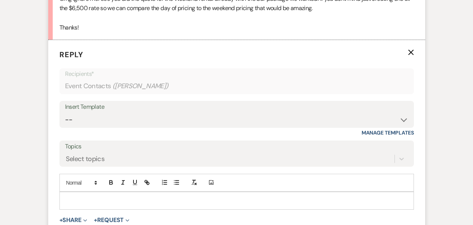
scroll to position [987, 0]
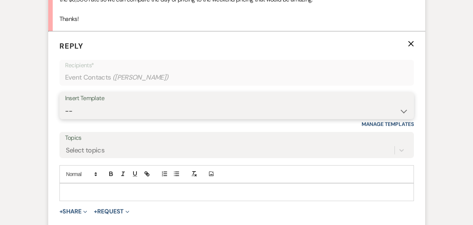
click at [104, 105] on select "-- Weven Planning Portal Introduction (Booked Events) Corporate Lead Follow Up …" at bounding box center [236, 111] width 343 height 15
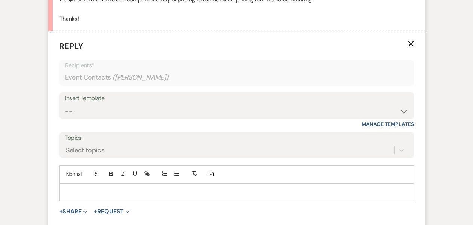
click at [76, 197] on form "Reply X Recipients* Event Contacts ( [PERSON_NAME] ) Insert Template -- Weven P…" at bounding box center [236, 141] width 377 height 221
click at [78, 189] on div at bounding box center [237, 192] width 354 height 17
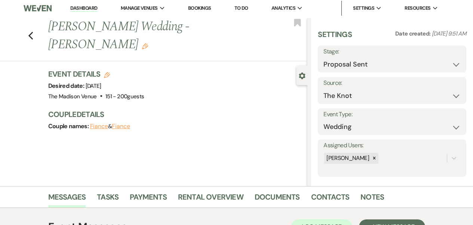
scroll to position [0, 0]
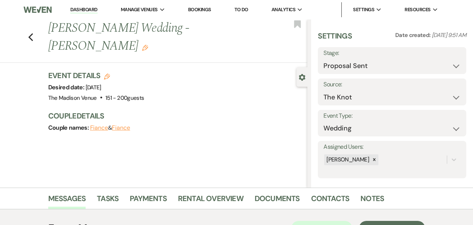
click at [213, 31] on h1 "[PERSON_NAME] Wedding - [PERSON_NAME] Edit" at bounding box center [150, 37] width 204 height 36
click at [148, 45] on use "button" at bounding box center [145, 48] width 6 height 6
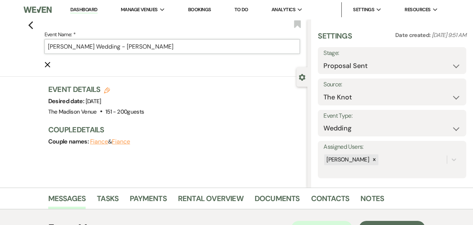
click at [92, 46] on input "[PERSON_NAME] Wedding - [PERSON_NAME]" at bounding box center [172, 46] width 256 height 15
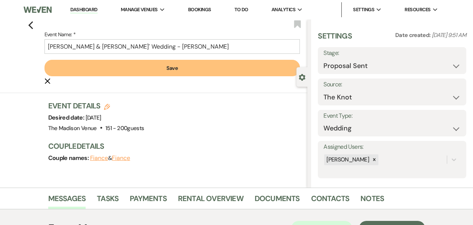
click at [113, 76] on button "Save" at bounding box center [172, 68] width 256 height 16
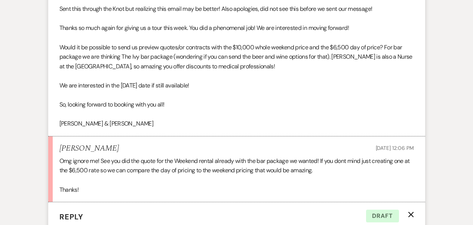
scroll to position [1003, 0]
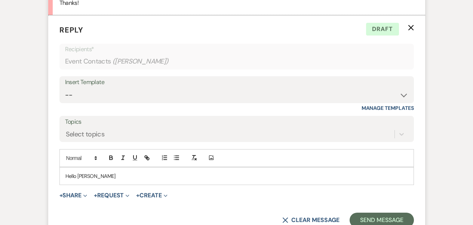
click at [104, 172] on p "Hello [PERSON_NAME]" at bounding box center [236, 176] width 342 height 8
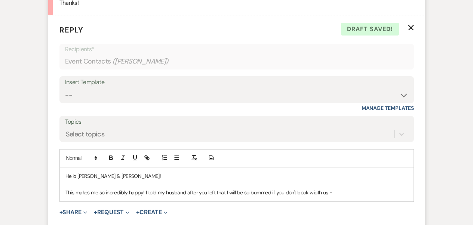
click at [315, 188] on p "This makes me so incredibly happy! I told my husband after you left that I will…" at bounding box center [236, 192] width 342 height 8
drag, startPoint x: 331, startPoint y: 170, endPoint x: 333, endPoint y: 179, distance: 9.6
click at [332, 180] on p at bounding box center [236, 184] width 342 height 8
click at [334, 188] on p "This makes me so incredibly happy! I told my husband after you left that I will…" at bounding box center [236, 192] width 342 height 8
click at [74, 209] on button "+ Share Expand" at bounding box center [73, 212] width 28 height 6
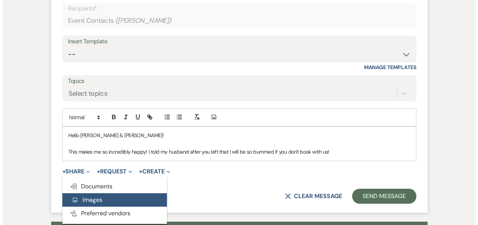
scroll to position [1072, 0]
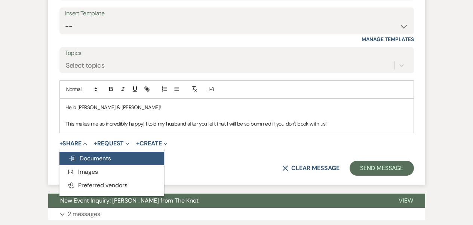
click at [93, 154] on span "Doc Upload Documents" at bounding box center [89, 158] width 43 height 8
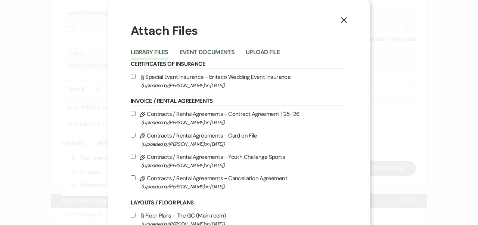
click at [195, 44] on div "Library Files Event Documents Upload File" at bounding box center [239, 52] width 217 height 16
click at [198, 55] on button "Event Documents" at bounding box center [207, 54] width 55 height 10
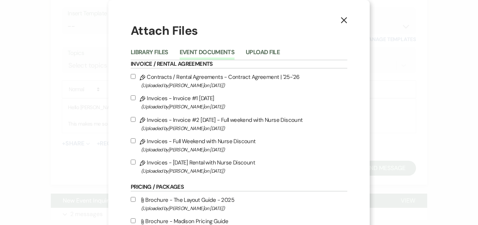
click at [222, 141] on label "Pencil Invoices - Full Weekend with Nurse Discount (Uploaded by [PERSON_NAME] o…" at bounding box center [239, 145] width 217 height 18
click at [136, 141] on input "Pencil Invoices - Full Weekend with Nurse Discount (Uploaded by [PERSON_NAME] o…" at bounding box center [133, 140] width 5 height 5
click at [226, 163] on label "Pencil Invoices - [DATE] Rental with Nurse Discount (Uploaded by [PERSON_NAME] …" at bounding box center [239, 167] width 217 height 18
click at [136, 163] on input "Pencil Invoices - [DATE] Rental with Nurse Discount (Uploaded by [PERSON_NAME] …" at bounding box center [133, 162] width 5 height 5
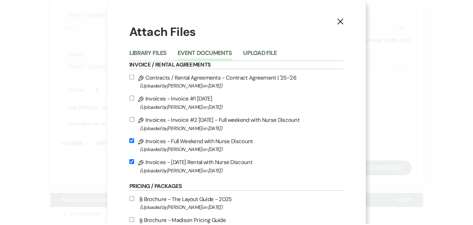
scroll to position [55, 0]
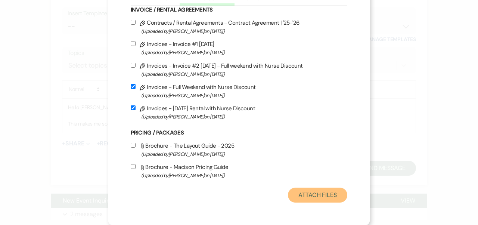
click at [309, 192] on button "Attach Files" at bounding box center [317, 195] width 59 height 15
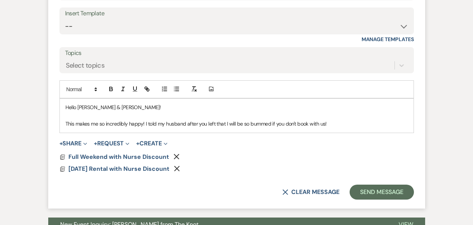
click at [350, 120] on p "This makes me so incredibly happy! I told my husband after you left that I will…" at bounding box center [236, 124] width 342 height 8
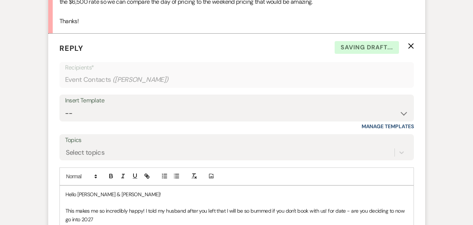
scroll to position [874, 0]
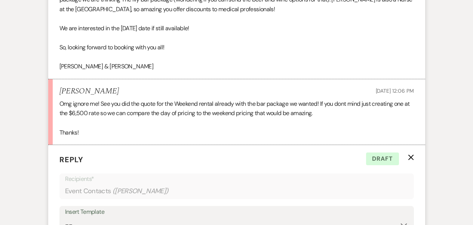
click at [166, 108] on p "Omg ignore me! See you did the quote for the Weekend rental already with the ba…" at bounding box center [236, 108] width 354 height 19
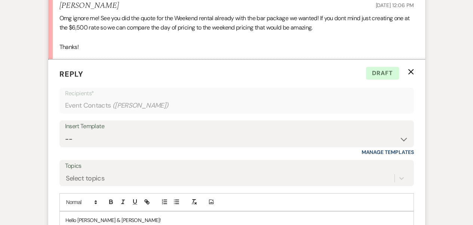
scroll to position [1009, 0]
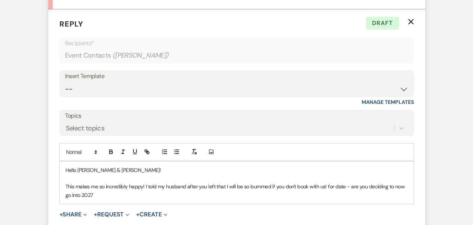
click at [139, 187] on p "This makes me so incredibly happy! I told my husband after you left that I will…" at bounding box center [236, 190] width 342 height 17
drag, startPoint x: 322, startPoint y: 187, endPoint x: 328, endPoint y: 174, distance: 14.5
click at [328, 182] on p "This makes me so incredibly happy! I told my husband after you left that I will…" at bounding box center [236, 190] width 342 height 17
click at [145, 188] on p "This makes me so incredibly happy! I told my husband after you left that I will…" at bounding box center [236, 190] width 342 height 17
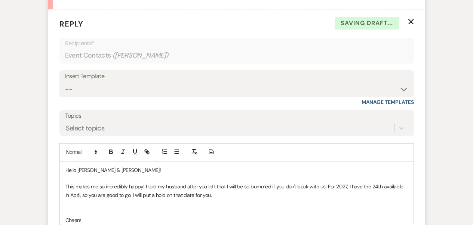
click at [268, 199] on p at bounding box center [236, 203] width 342 height 8
click at [236, 182] on p "This makes me so incredibly happy! I told my husband after you left that I will…" at bounding box center [236, 190] width 342 height 17
click at [221, 182] on p "This makes me so incredibly happy! I told my husband after you left that I will…" at bounding box center [236, 190] width 342 height 17
click at [232, 182] on p "This makes me so incredibly happy! I told my husband after you left that I will…" at bounding box center [236, 190] width 342 height 17
click at [237, 187] on p "This makes me so incredibly happy! I told my husband after you left that I woul…" at bounding box center [236, 190] width 342 height 17
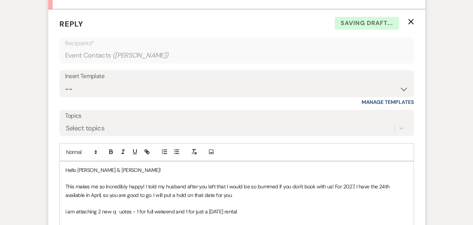
click at [174, 207] on p "i am attaching 2 new q uotes - 1 for full wekeend and 1 for just a [DATE] rental" at bounding box center [236, 211] width 342 height 8
click at [0, 0] on span "Correct the spelling error" at bounding box center [0, 0] width 0 height 0
click at [0, 0] on qb-div "Replace with quotes—1" at bounding box center [0, 0] width 0 height 0
click at [253, 207] on p "i am attaching 2 new quotes—1 for full weekend and 1 for just a [DATE] rental" at bounding box center [236, 211] width 342 height 8
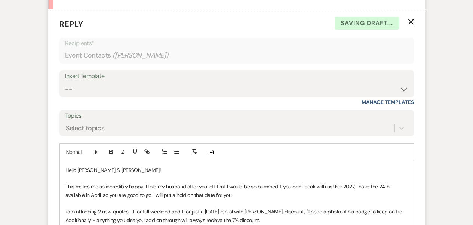
click at [190, 208] on p "i am attaching 2 new quotes—1 for full weekend and 1 for just a [DATE] rental w…" at bounding box center [236, 215] width 342 height 17
click at [268, 207] on p "i am attaching 2 new quotes—1 for full weekend and 1 for just a [DATE] rental w…" at bounding box center [236, 215] width 342 height 17
click at [390, 207] on p "i am attaching 2 new quotes—1 for full weekend and 1 for just a [DATE] rental w…" at bounding box center [236, 215] width 342 height 17
click at [179, 210] on p "i am attaching 2 new quotes—1 for full weekend and 1 for just a [DATE] rental w…" at bounding box center [236, 215] width 342 height 17
click at [147, 207] on p "i am attaching 2 new quotes—1 for full weekend and 1 for just a [DATE] rental w…" at bounding box center [236, 215] width 342 height 17
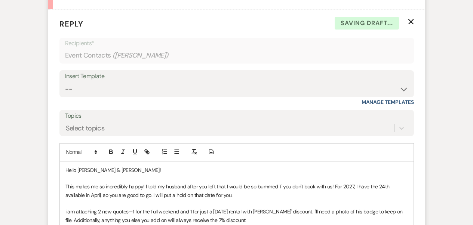
click at [287, 209] on p "i am attaching 2 new quotes—1 for the full weekend and 1 for just a [DATE] rent…" at bounding box center [236, 215] width 342 height 17
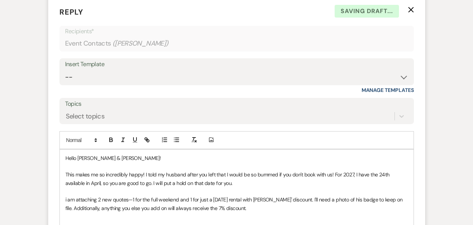
scroll to position [1021, 0]
click at [69, 195] on p "i am attaching 2 new quotes—1 for the full weekend and 1 for just a [DATE] rent…" at bounding box center [236, 203] width 342 height 17
click at [0, 0] on div "I am" at bounding box center [0, 0] width 0 height 0
click at [251, 196] on p "I am attaching 2 new quotes—1 for the full weekend and 1 for just a [DATE] rent…" at bounding box center [236, 203] width 342 height 17
click at [238, 201] on p "I am attaching 2 new quotes—1 for the full weekend and 1 for just a [DATE] rent…" at bounding box center [236, 203] width 342 height 17
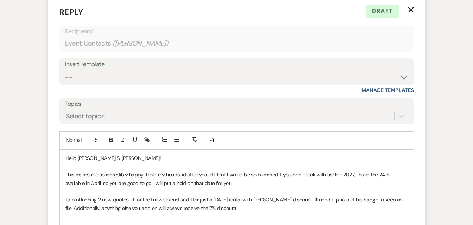
click at [264, 195] on p "I am attaching 2 new quotes—1 for the full weekend and 1 for just a [DATE] rent…" at bounding box center [236, 203] width 342 height 17
click at [276, 221] on p at bounding box center [236, 225] width 342 height 8
click at [250, 198] on p "I am attaching 2 new quotes—1 for the full weekend and 1 for just a [DATE] rent…" at bounding box center [236, 203] width 342 height 17
click at [244, 197] on p "I am attaching 2 new quotes—1 for the full weekend and 1 for just a [DATE] rent…" at bounding box center [236, 203] width 342 height 17
click at [263, 212] on p at bounding box center [236, 216] width 342 height 8
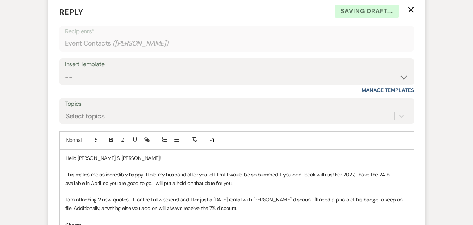
click at [255, 212] on p at bounding box center [236, 216] width 342 height 8
click at [239, 197] on p "I am attaching 2 new quotes—1 for the full weekend and 1 for just a [DATE] rent…" at bounding box center [236, 203] width 342 height 17
click at [237, 200] on p "I am attaching 2 new quotes—1 for the full weekend and 1 for just a [DATE] rent…" at bounding box center [236, 203] width 342 height 17
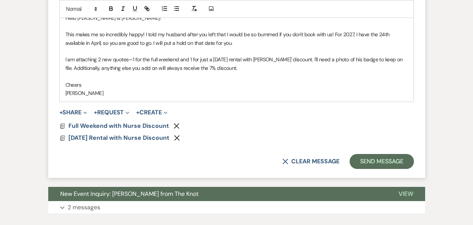
scroll to position [1161, 0]
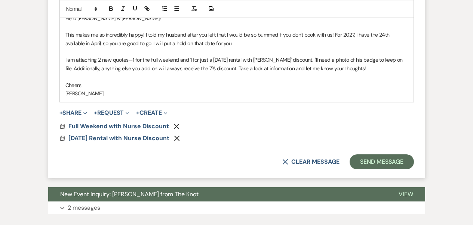
click at [272, 56] on p "I am attaching 2 new quotes—1 for the full weekend and 1 for just a [DATE] rent…" at bounding box center [236, 64] width 342 height 17
click at [386, 57] on p "I am attaching 2 new quotes—1 for the full weekend and 1 for just a [DATE] rent…" at bounding box center [236, 64] width 342 height 17
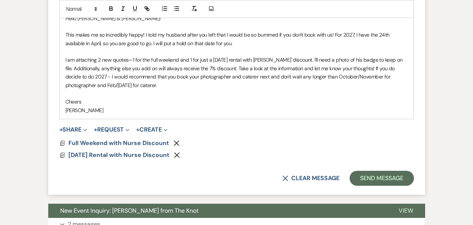
click at [300, 89] on p at bounding box center [236, 93] width 342 height 8
click at [388, 65] on p "I am attaching 2 new quotes—1 for the full weekend and 1 for just a [DATE] rent…" at bounding box center [236, 73] width 342 height 34
click at [189, 89] on p at bounding box center [236, 93] width 342 height 8
click at [179, 98] on p "Cheers" at bounding box center [236, 102] width 342 height 8
click at [163, 77] on p "I am attaching 2 new quotes—1 for the full weekend and 1 for just a [DATE] rent…" at bounding box center [236, 73] width 342 height 34
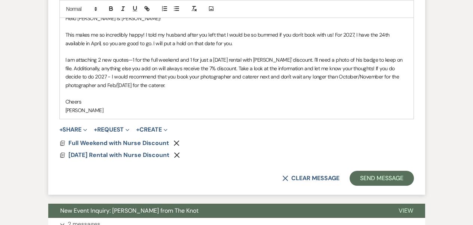
click at [187, 76] on p "I am attaching 2 new quotes—1 for the full weekend and 1 for just a [DATE] rent…" at bounding box center [236, 73] width 342 height 34
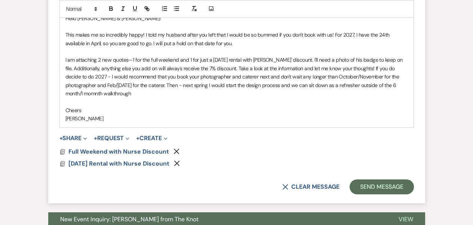
click at [96, 84] on p "I am attaching 2 new quotes—1 for the full weekend and 1 for just a [DATE] rent…" at bounding box center [236, 77] width 342 height 42
click at [138, 87] on p "I am attaching 2 new quotes—1 for the full weekend and 1 for just a [DATE] rent…" at bounding box center [236, 77] width 342 height 42
drag, startPoint x: 189, startPoint y: 76, endPoint x: 192, endPoint y: 79, distance: 4.5
click at [189, 76] on p "I am attaching 2 new quotes—1 for the full weekend and 1 for just a [DATE] rent…" at bounding box center [236, 77] width 342 height 42
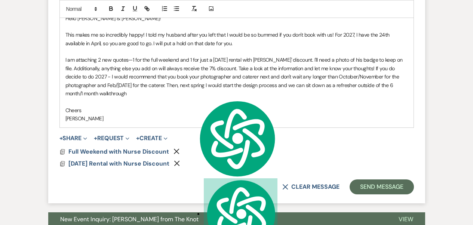
drag, startPoint x: 139, startPoint y: 86, endPoint x: 91, endPoint y: 81, distance: 48.4
click at [136, 85] on p "I am attaching 2 new quotes—1 for the full weekend and 1 for just a [DATE] rent…" at bounding box center [236, 77] width 342 height 42
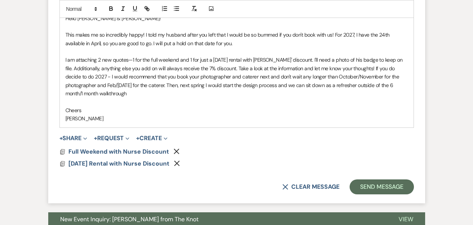
click at [82, 83] on p "I am attaching 2 new quotes—1 for the full weekend and 1 for just a [DATE] rent…" at bounding box center [236, 77] width 342 height 42
click at [0, 0] on span "-month/1-month" at bounding box center [0, 0] width 0 height 0
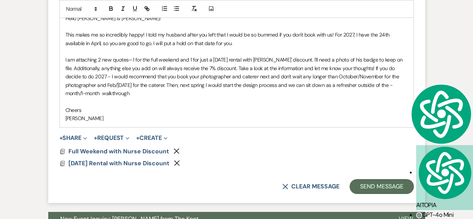
click at [141, 87] on p "I am attaching 2 new quotes—1 for the full weekend and 1 for just a [DATE] rent…" at bounding box center [236, 77] width 342 height 42
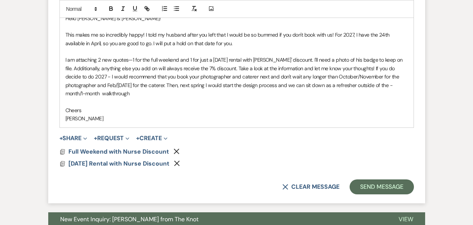
click at [299, 74] on p "I am attaching 2 new quotes—1 for the full weekend and 1 for just a [DATE] rent…" at bounding box center [236, 77] width 342 height 42
click at [298, 76] on p "I am attaching 2 new quotes—1 for the full weekend and 1 for just a [DATE] rent…" at bounding box center [236, 77] width 342 height 42
click at [246, 68] on p "I am attaching 2 new quotes—1 for the full weekend and 1 for just a [DATE] rent…" at bounding box center [236, 77] width 342 height 42
click at [0, 0] on div "next ," at bounding box center [0, 0] width 0 height 0
click at [232, 60] on p "I am attaching 2 new quotes—1 for the full weekend and 1 for just a [DATE] rent…" at bounding box center [236, 77] width 342 height 42
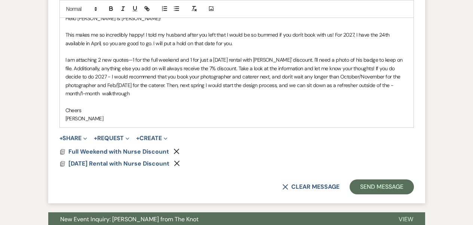
click at [92, 65] on p "I am attaching 2 new quotes—1 for the full weekend and 1 for just a [DATE] rent…" at bounding box center [236, 77] width 342 height 42
click at [187, 98] on p at bounding box center [236, 102] width 342 height 8
click at [110, 59] on p "I am attaching 2 new quotes—1 for the full weekend and 1 for just a [DATE] rent…" at bounding box center [236, 77] width 342 height 42
click at [77, 87] on p "I am attaching 2 new quotes—1 for the full weekend and 1 for just a [DATE] rent…" at bounding box center [236, 77] width 342 height 42
click at [77, 86] on p "I am attaching 2 new quotes—1 for the full weekend and 1 for just a [DATE] rent…" at bounding box center [236, 77] width 342 height 42
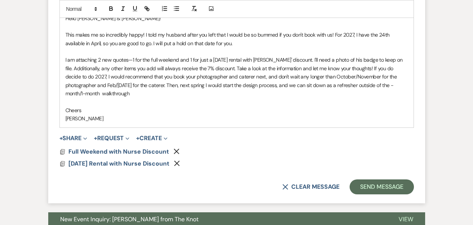
click at [81, 84] on p "I am attaching 2 new quotes—1 for the full weekend and 1 for just a [DATE] rent…" at bounding box center [236, 77] width 342 height 42
click at [80, 82] on p "I am attaching 2 new quotes—1 for the full weekend and 1 for just a [DATE] rent…" at bounding box center [236, 77] width 342 height 42
click at [0, 0] on span "-month/1-month walkthrough" at bounding box center [0, 0] width 0 height 0
click at [370, 74] on p "I am attaching 2 new quotes—1 for the full weekend and 1 for just a [DATE] rent…" at bounding box center [236, 77] width 342 height 42
click at [391, 78] on p "I am attaching 2 new quotes—1 for the full weekend and 1 for just a [DATE] rent…" at bounding box center [236, 77] width 342 height 42
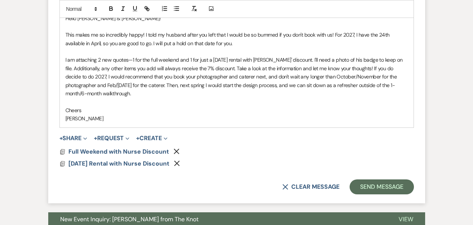
click at [150, 98] on p at bounding box center [236, 102] width 342 height 8
click at [130, 83] on p "I am attaching 2 new quotes—1 for the full weekend and 1 for just a [DATE] rent…" at bounding box center [236, 77] width 342 height 42
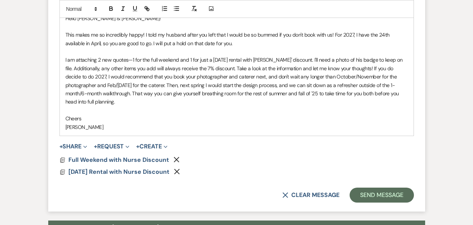
click at [276, 83] on p "I am attaching 2 new quotes—1 for the full weekend and 1 for just a [DATE] rent…" at bounding box center [236, 81] width 342 height 50
click at [134, 92] on p "I am attaching 2 new quotes—1 for the full weekend and 1 for just a [DATE] rent…" at bounding box center [236, 81] width 342 height 50
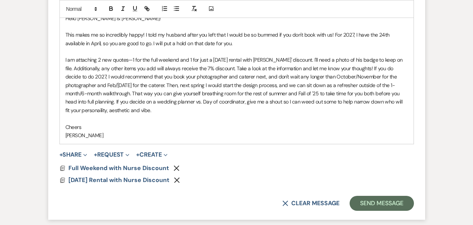
click at [174, 93] on p "I am attaching 2 new quotes—1 for the full weekend and 1 for just a [DATE] rent…" at bounding box center [236, 85] width 342 height 59
click at [85, 102] on p "I am attaching 2 new quotes—1 for the full weekend and 1 for just a [DATE] rent…" at bounding box center [236, 85] width 342 height 59
click at [107, 103] on p "I am attaching 2 new quotes—1 for the full weekend and 1 for just a [DATE] rent…" at bounding box center [236, 85] width 342 height 59
click at [0, 0] on span "," at bounding box center [0, 0] width 0 height 0
click at [140, 86] on p "I am attaching 2 new quotes—1 for the full weekend and 1 for just a [DATE] rent…" at bounding box center [236, 85] width 342 height 59
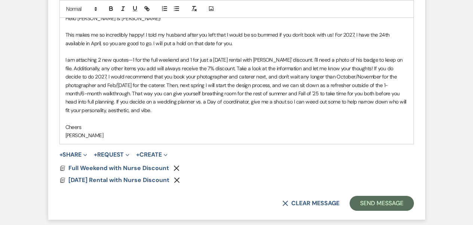
click at [188, 91] on p "I am attaching 2 new quotes—1 for the full weekend and 1 for just a [DATE] rent…" at bounding box center [236, 85] width 342 height 59
click at [0, 0] on span "day-of" at bounding box center [0, 0] width 0 height 0
drag, startPoint x: 289, startPoint y: 111, endPoint x: 257, endPoint y: 99, distance: 33.8
click at [288, 114] on p at bounding box center [236, 118] width 342 height 8
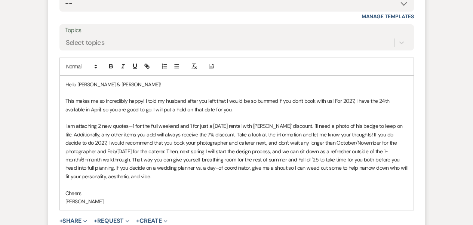
scroll to position [1091, 0]
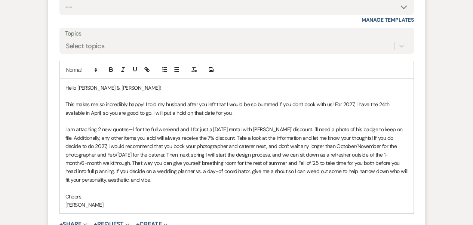
click at [175, 192] on p "Cheers" at bounding box center [236, 196] width 342 height 8
click at [188, 144] on p "I am attaching 2 new quotes—1 for the full weekend and 1 for just a [DATE] rent…" at bounding box center [236, 154] width 342 height 59
click at [266, 158] on p "I am attaching 2 new quotes—1 for the full weekend and 1 for just a [DATE] rent…" at bounding box center [236, 154] width 342 height 59
click at [163, 184] on p at bounding box center [236, 188] width 342 height 8
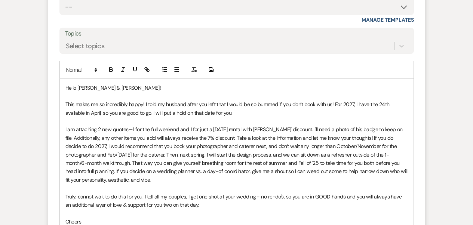
click at [248, 194] on p "Truly, cannot wait to do this for you. I tell all my couples, I get one shot at…" at bounding box center [236, 200] width 342 height 17
click at [267, 192] on p "Truly, cannot wait to do this for you. I tell all my couples, I get one shot at…" at bounding box center [236, 200] width 342 height 17
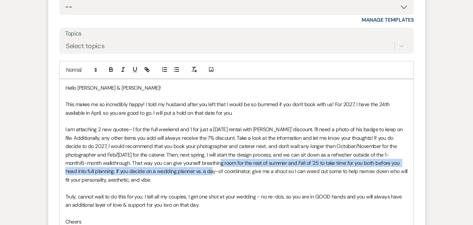
click at [182, 157] on p "I am attaching 2 new quotes—1 for the full weekend and 1 for just a [DATE] rent…" at bounding box center [236, 154] width 342 height 59
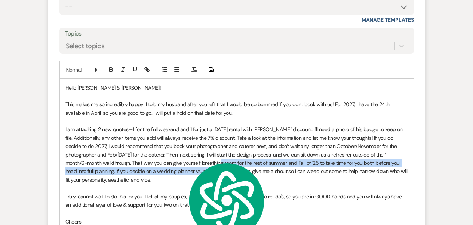
scroll to position [1248, 0]
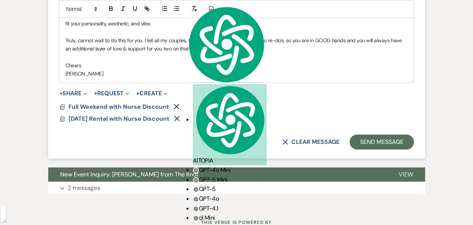
click at [113, 61] on p "Cheers" at bounding box center [236, 65] width 342 height 8
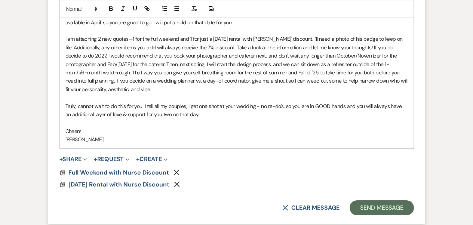
scroll to position [1210, 0]
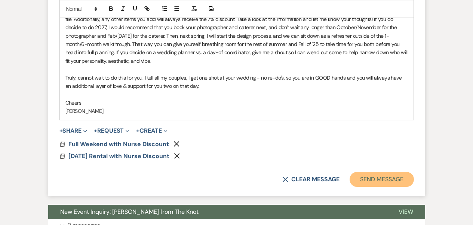
click at [395, 176] on button "Send Message" at bounding box center [381, 179] width 64 height 15
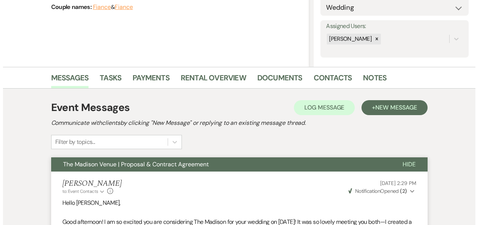
scroll to position [0, 0]
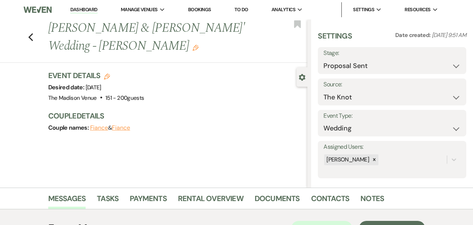
click at [108, 74] on icon "Edit" at bounding box center [107, 77] width 6 height 6
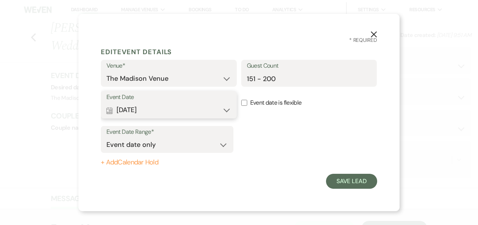
click at [176, 114] on button "Calendar [DATE] Expand" at bounding box center [169, 110] width 125 height 15
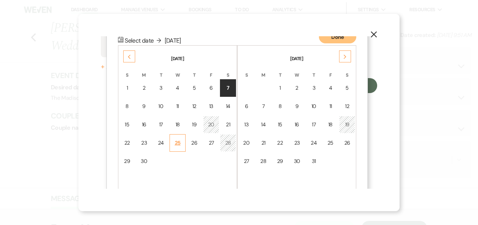
scroll to position [96, 0]
click at [339, 57] on div "Next" at bounding box center [345, 56] width 12 height 12
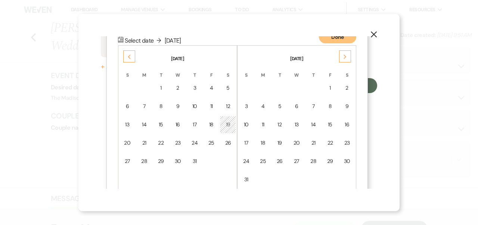
click at [344, 55] on icon "Next" at bounding box center [346, 57] width 4 height 4
click at [345, 144] on div "24" at bounding box center [347, 143] width 6 height 8
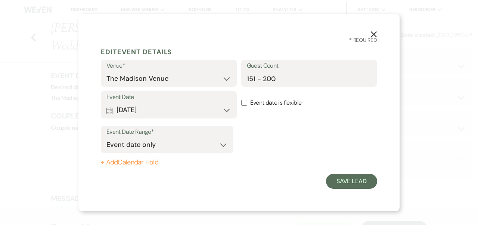
scroll to position [0, 0]
click at [136, 159] on button "+ Add Calendar Hold" at bounding box center [167, 162] width 133 height 7
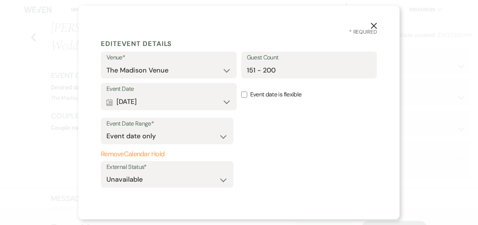
click at [284, 160] on div "Event Date Range* Event date only Event date and Remove Calendar Hold External …" at bounding box center [239, 153] width 277 height 76
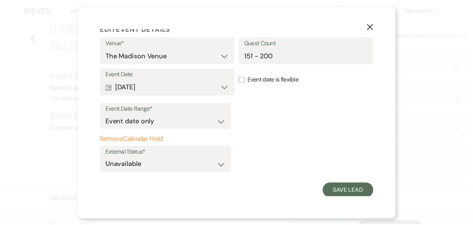
scroll to position [16, 0]
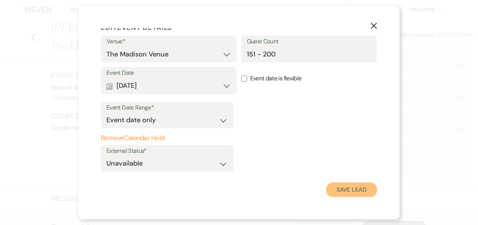
click at [355, 194] on button "Save Lead" at bounding box center [351, 189] width 51 height 15
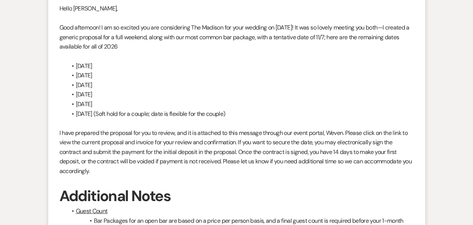
scroll to position [0, 0]
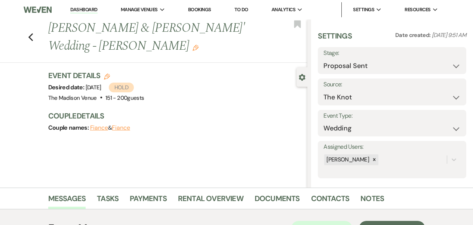
click at [89, 12] on link "Dashboard" at bounding box center [83, 9] width 27 height 7
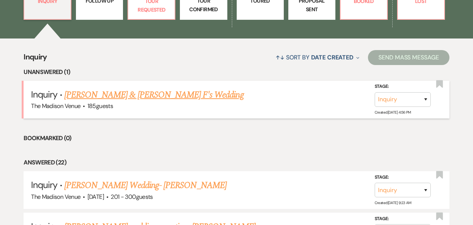
scroll to position [194, 0]
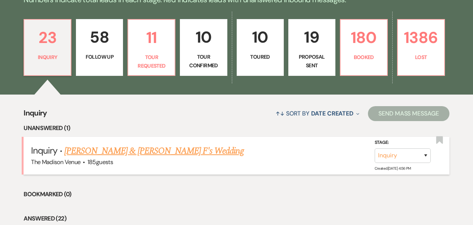
click at [139, 157] on link "[PERSON_NAME] & [PERSON_NAME] F's Wedding" at bounding box center [153, 150] width 179 height 13
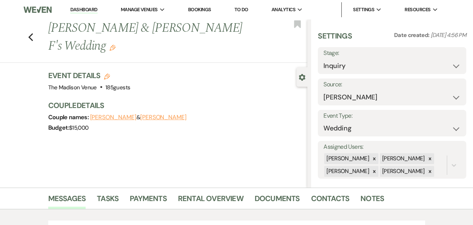
click at [370, 174] on div at bounding box center [374, 171] width 8 height 11
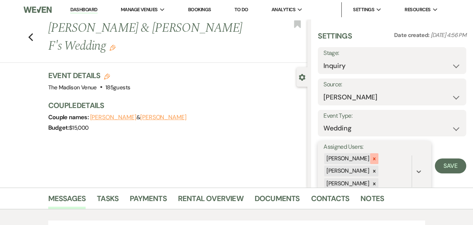
click at [372, 161] on icon at bounding box center [374, 158] width 5 height 5
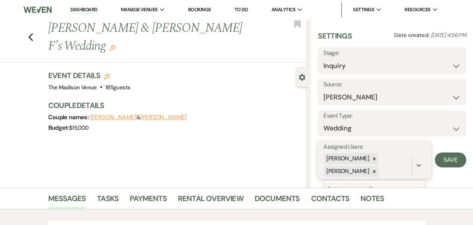
click at [367, 161] on div "[PERSON_NAME] [PERSON_NAME]" at bounding box center [367, 165] width 88 height 25
click at [370, 160] on div at bounding box center [374, 158] width 8 height 11
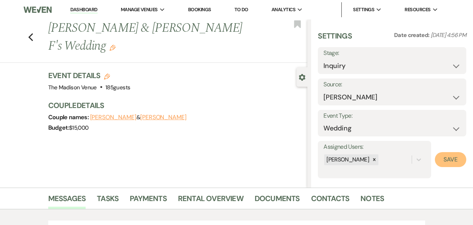
click at [448, 160] on button "Save" at bounding box center [450, 159] width 31 height 15
click at [115, 45] on use "button" at bounding box center [113, 48] width 6 height 6
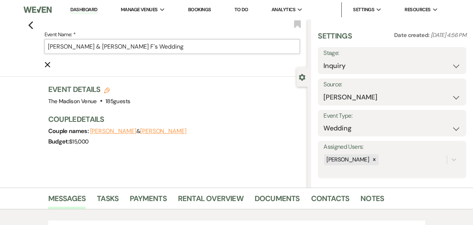
click at [181, 48] on input "[PERSON_NAME] & [PERSON_NAME] F's Wedding" at bounding box center [172, 46] width 256 height 15
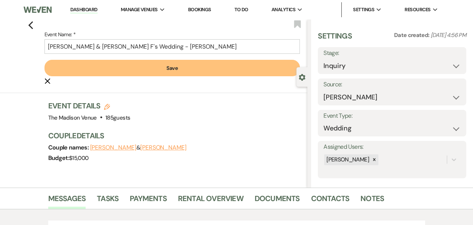
click at [186, 73] on button "Save" at bounding box center [172, 68] width 256 height 16
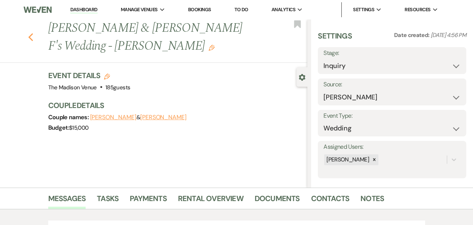
click at [34, 33] on icon "Previous" at bounding box center [31, 37] width 6 height 9
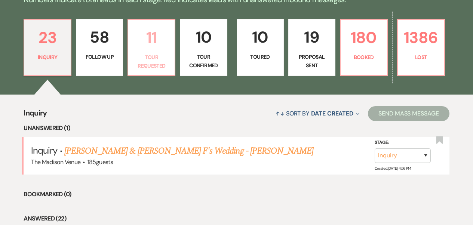
click at [163, 47] on p "11" at bounding box center [151, 37] width 37 height 25
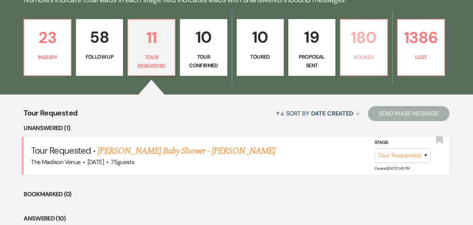
click at [367, 59] on p "Booked" at bounding box center [363, 57] width 37 height 8
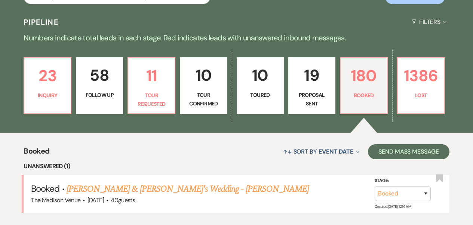
scroll to position [194, 0]
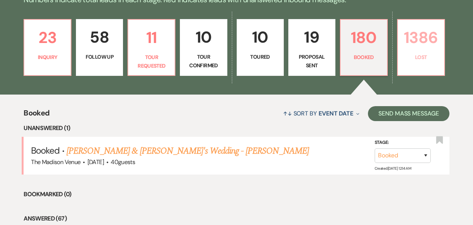
click at [420, 22] on link "1386 Lost" at bounding box center [421, 47] width 48 height 57
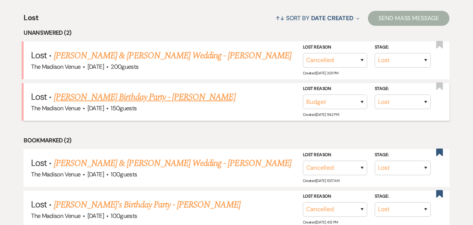
scroll to position [349, 0]
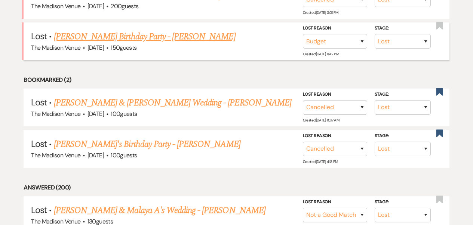
click at [129, 37] on link "[PERSON_NAME] Birthday Party - [PERSON_NAME]" at bounding box center [145, 36] width 182 height 13
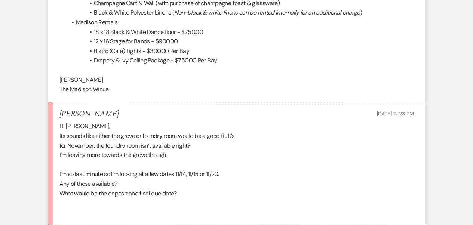
scroll to position [1606, 0]
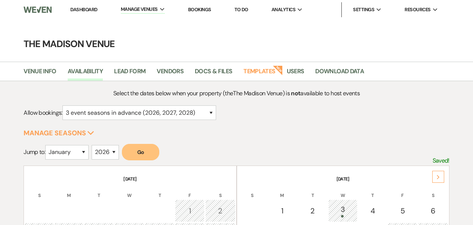
select select "3"
select select "2026"
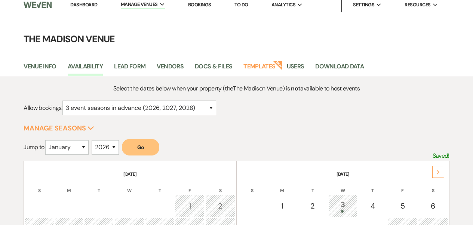
scroll to position [74, 0]
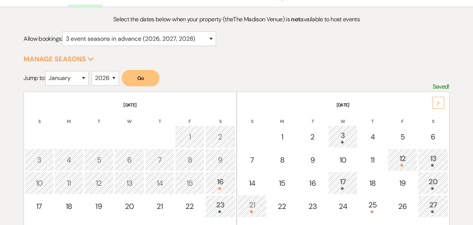
drag, startPoint x: 440, startPoint y: 99, endPoint x: 434, endPoint y: 99, distance: 5.2
click at [440, 99] on div "Next" at bounding box center [438, 103] width 12 height 12
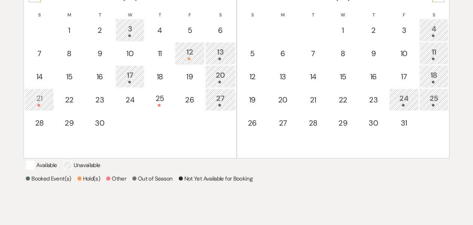
scroll to position [157, 0]
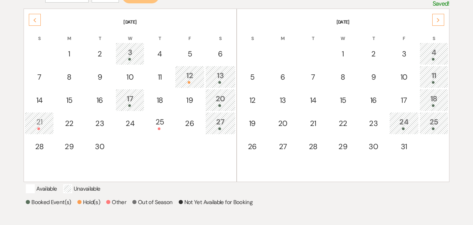
click at [435, 19] on div "Next" at bounding box center [438, 20] width 12 height 12
